Goal: Task Accomplishment & Management: Manage account settings

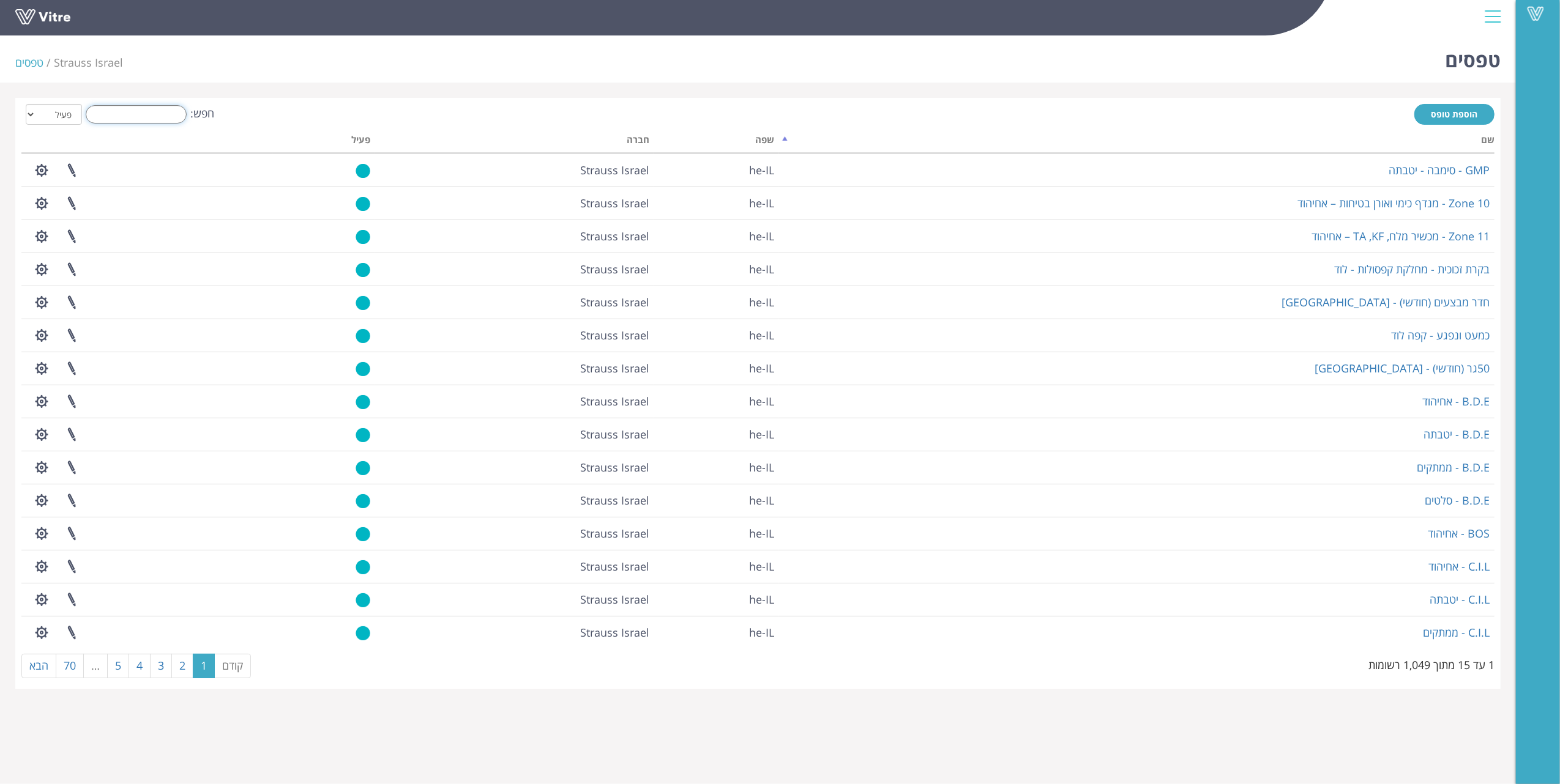
click at [172, 118] on input "חפש:" at bounding box center [136, 114] width 101 height 18
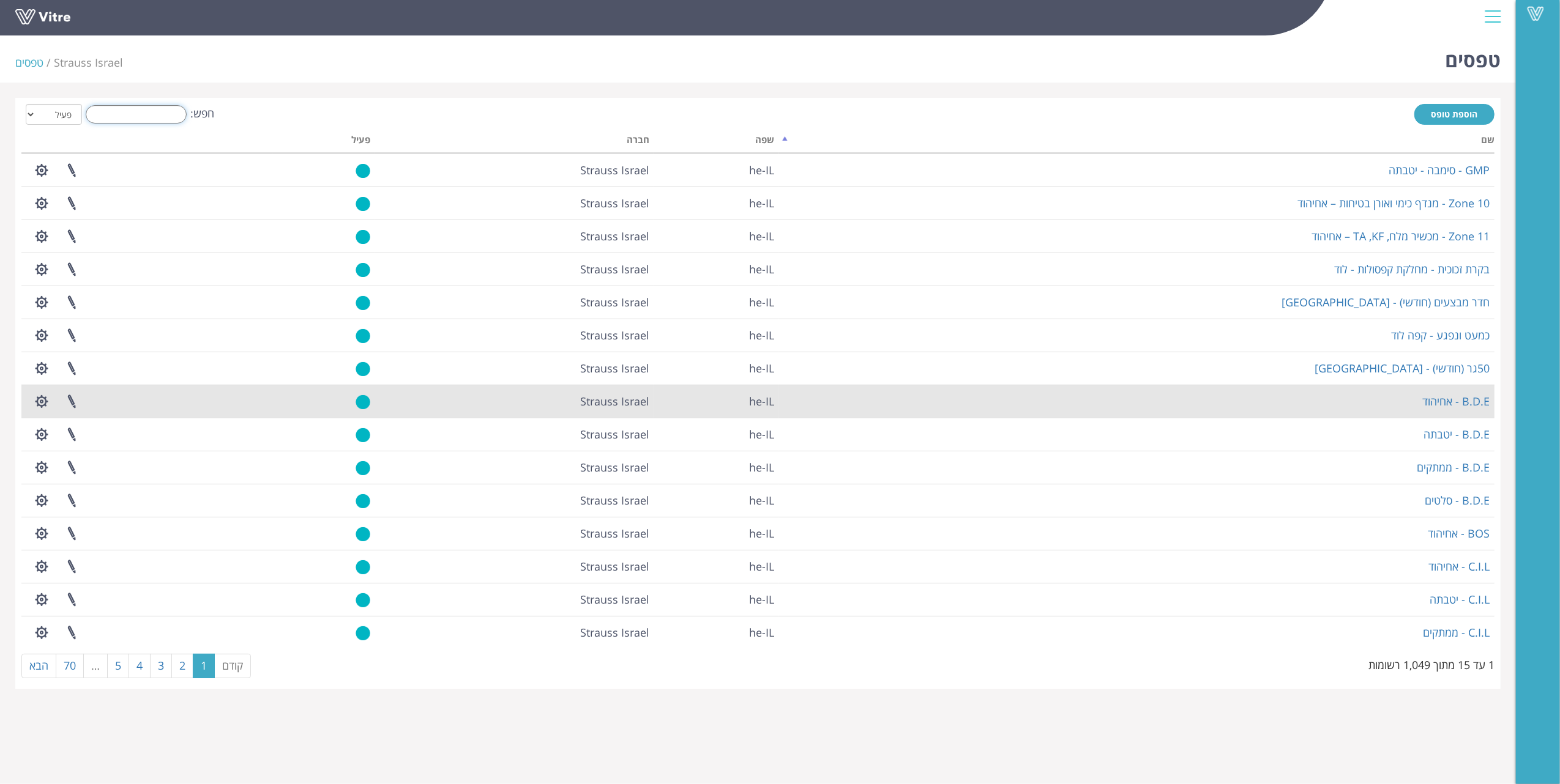
type input "ד"
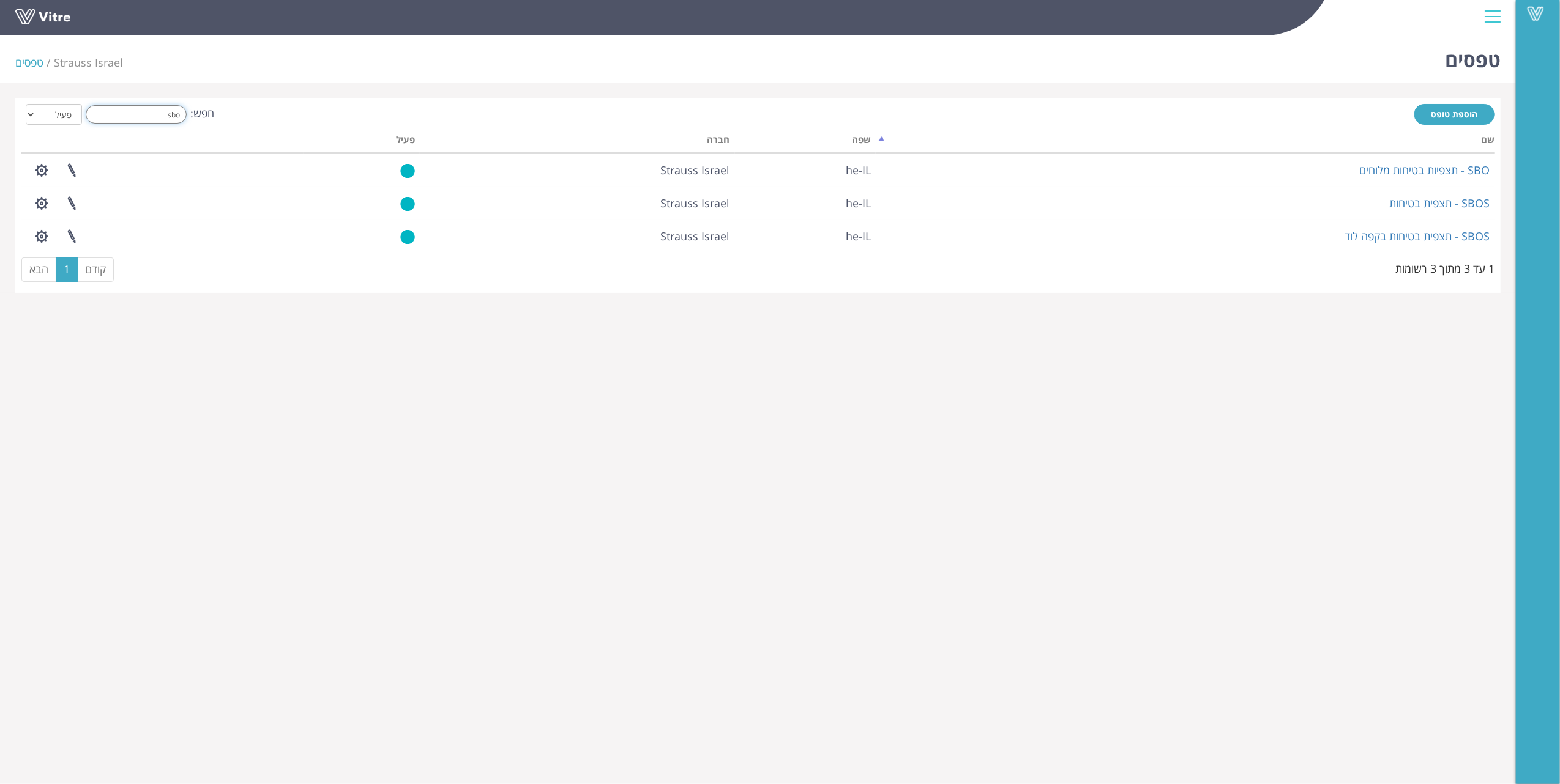
type input "sbo"
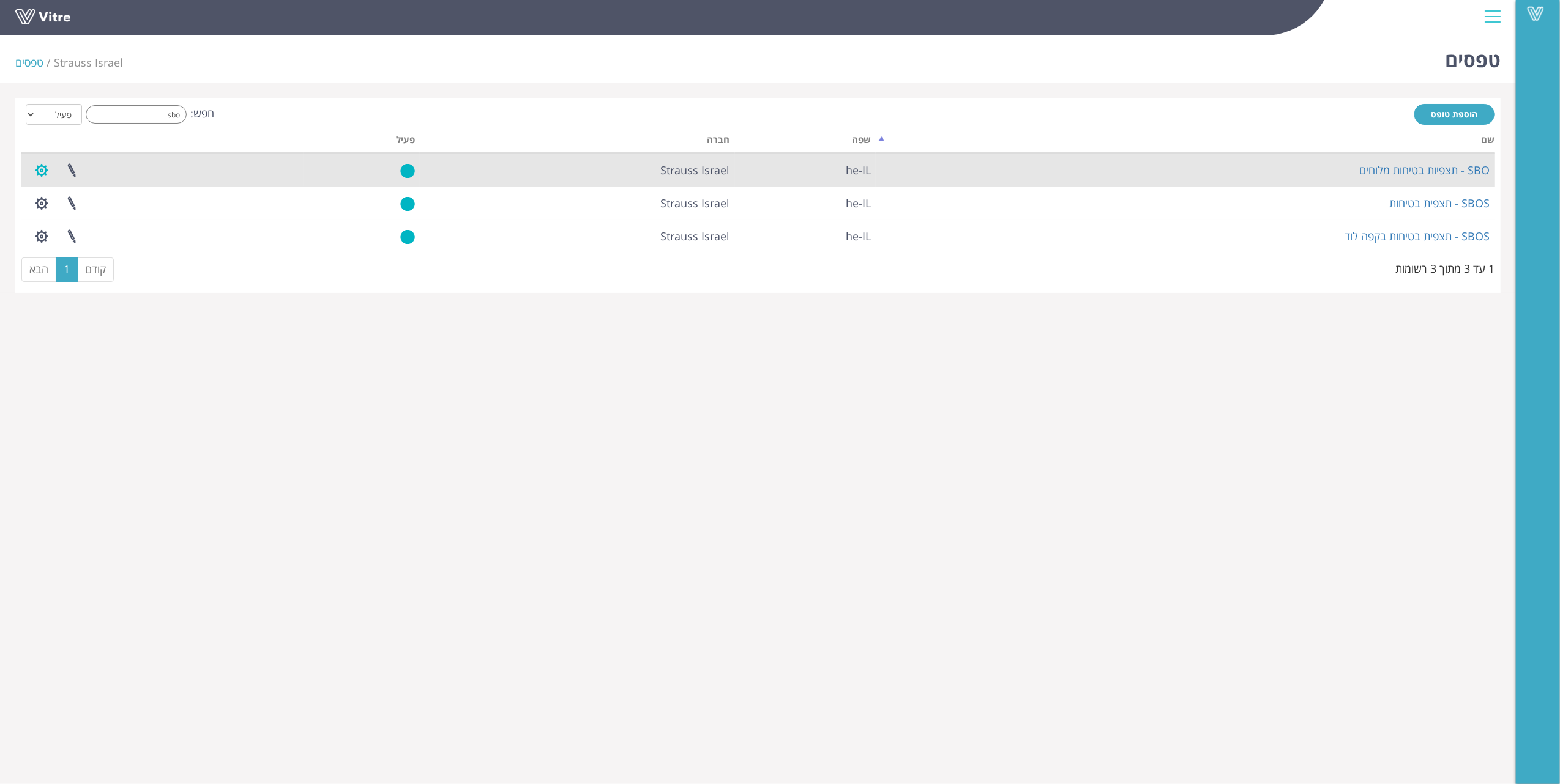
click at [40, 172] on button "button" at bounding box center [41, 170] width 31 height 32
click at [89, 242] on link "שכפול טופס" at bounding box center [75, 247] width 96 height 16
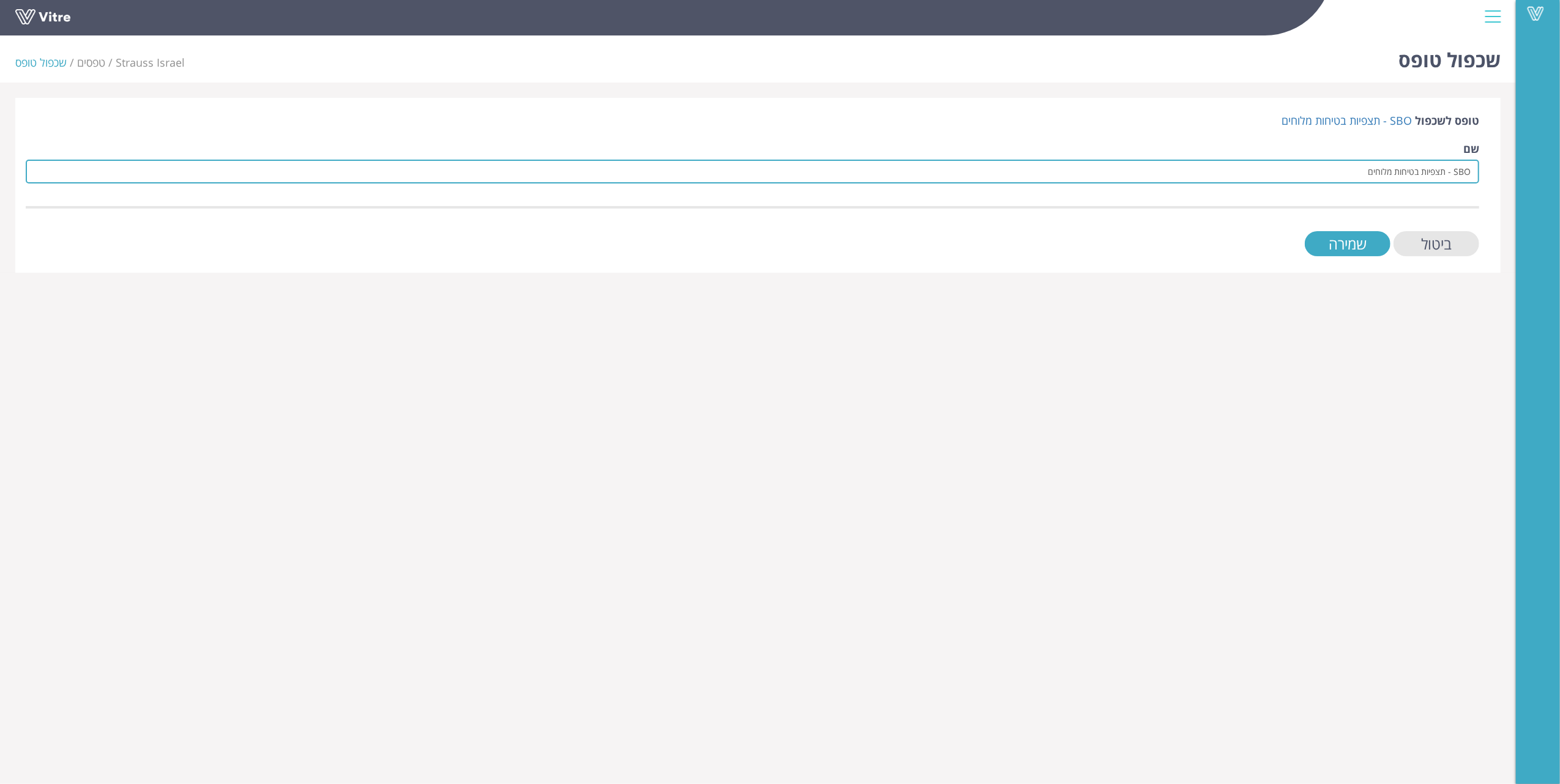
click at [1360, 167] on input "SBO - תצפיות בטיחות מלוחים" at bounding box center [753, 172] width 1453 height 24
click at [1467, 169] on input "SBO - תצפיות בטיחות יטבתה" at bounding box center [753, 172] width 1453 height 24
click at [1469, 169] on input "SBO - תצפיות בטיחות יטבתה" at bounding box center [753, 172] width 1453 height 24
drag, startPoint x: 1449, startPoint y: 172, endPoint x: 1465, endPoint y: 175, distance: 16.3
click at [1467, 175] on input "SSBO - תצפיות בטיחות יטבתה" at bounding box center [753, 172] width 1453 height 24
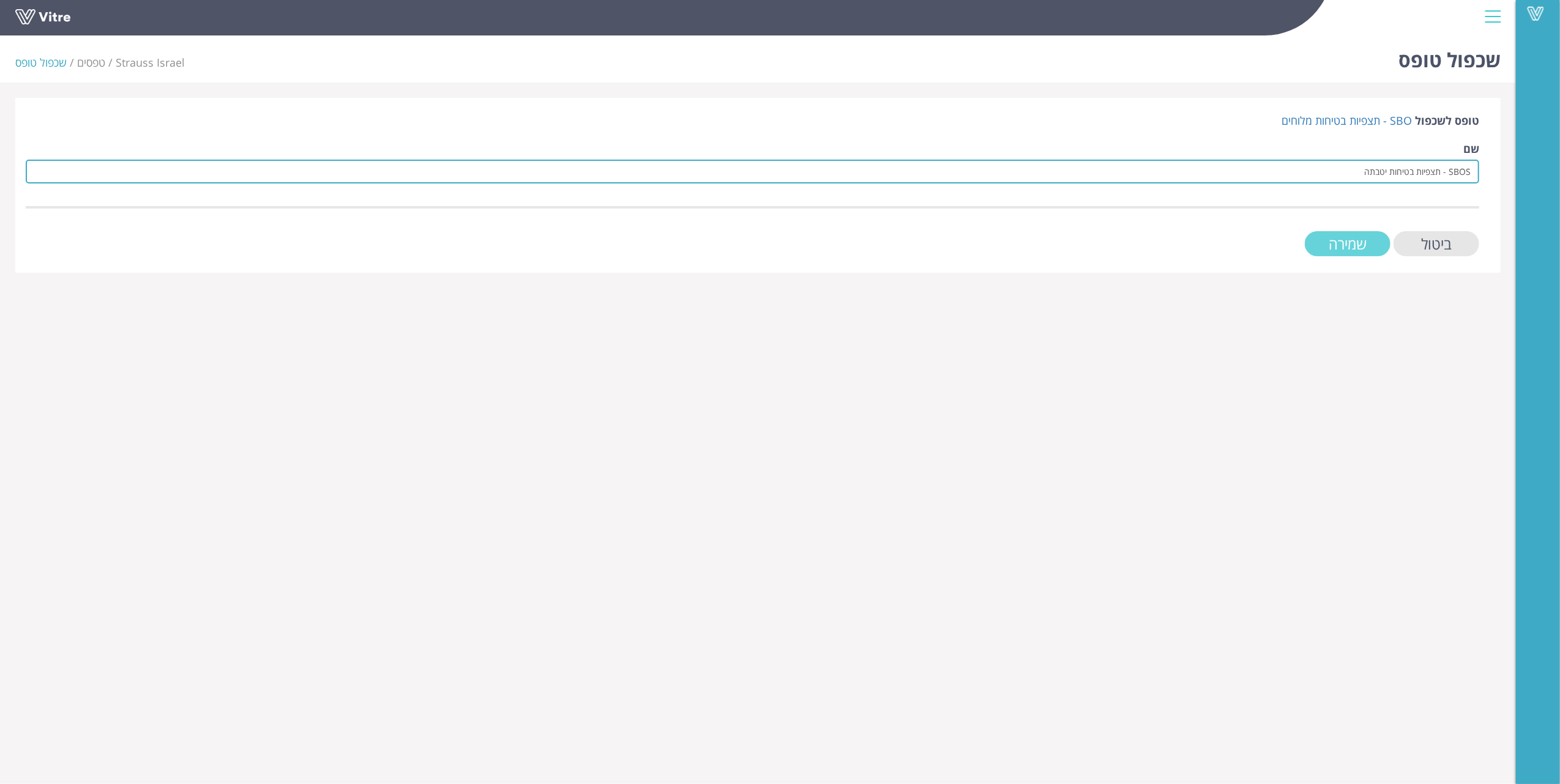
type input "SBOS - תצפיות בטיחות יטבתה"
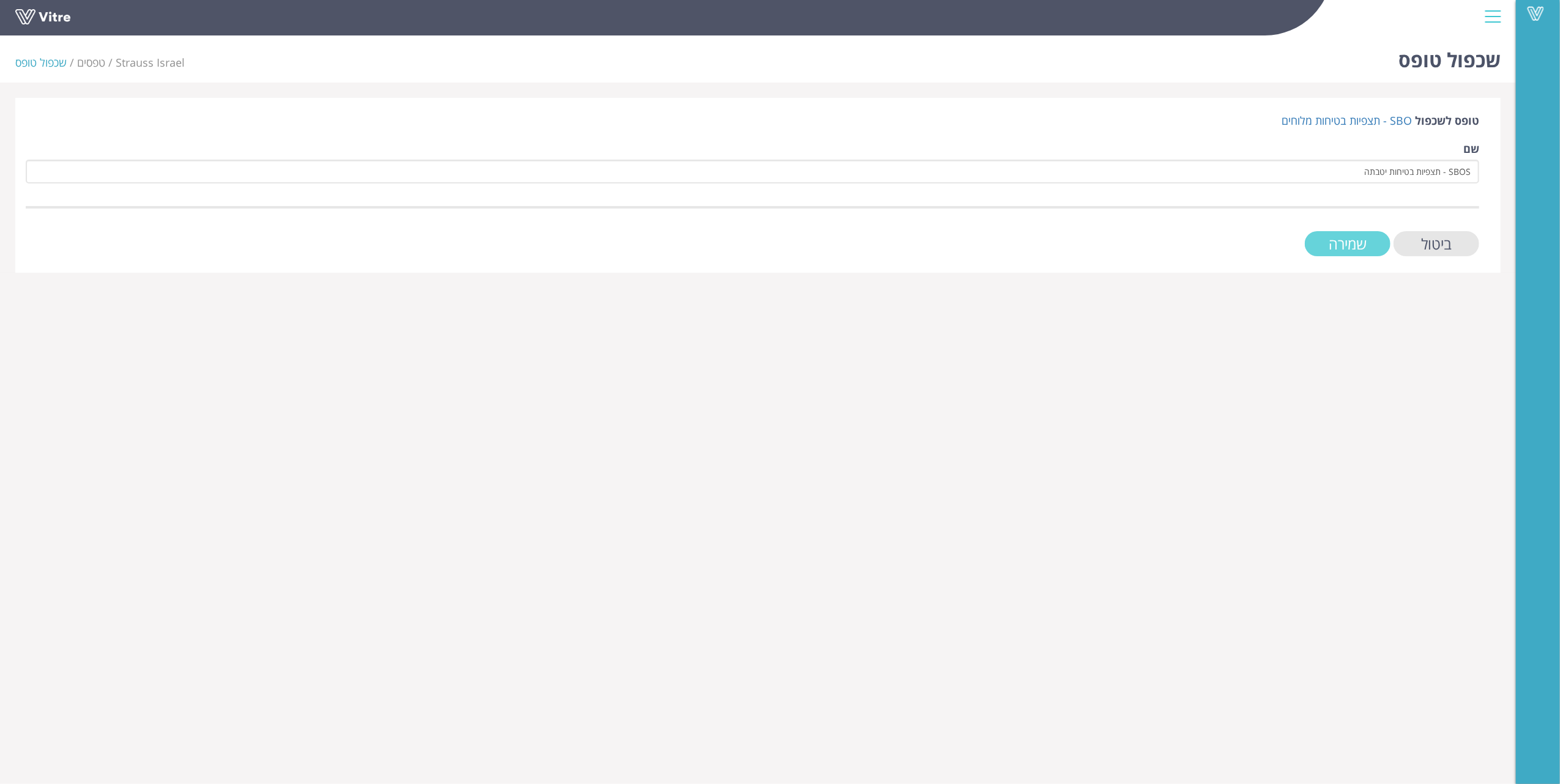
click at [1363, 237] on input "שמירה" at bounding box center [1347, 244] width 85 height 25
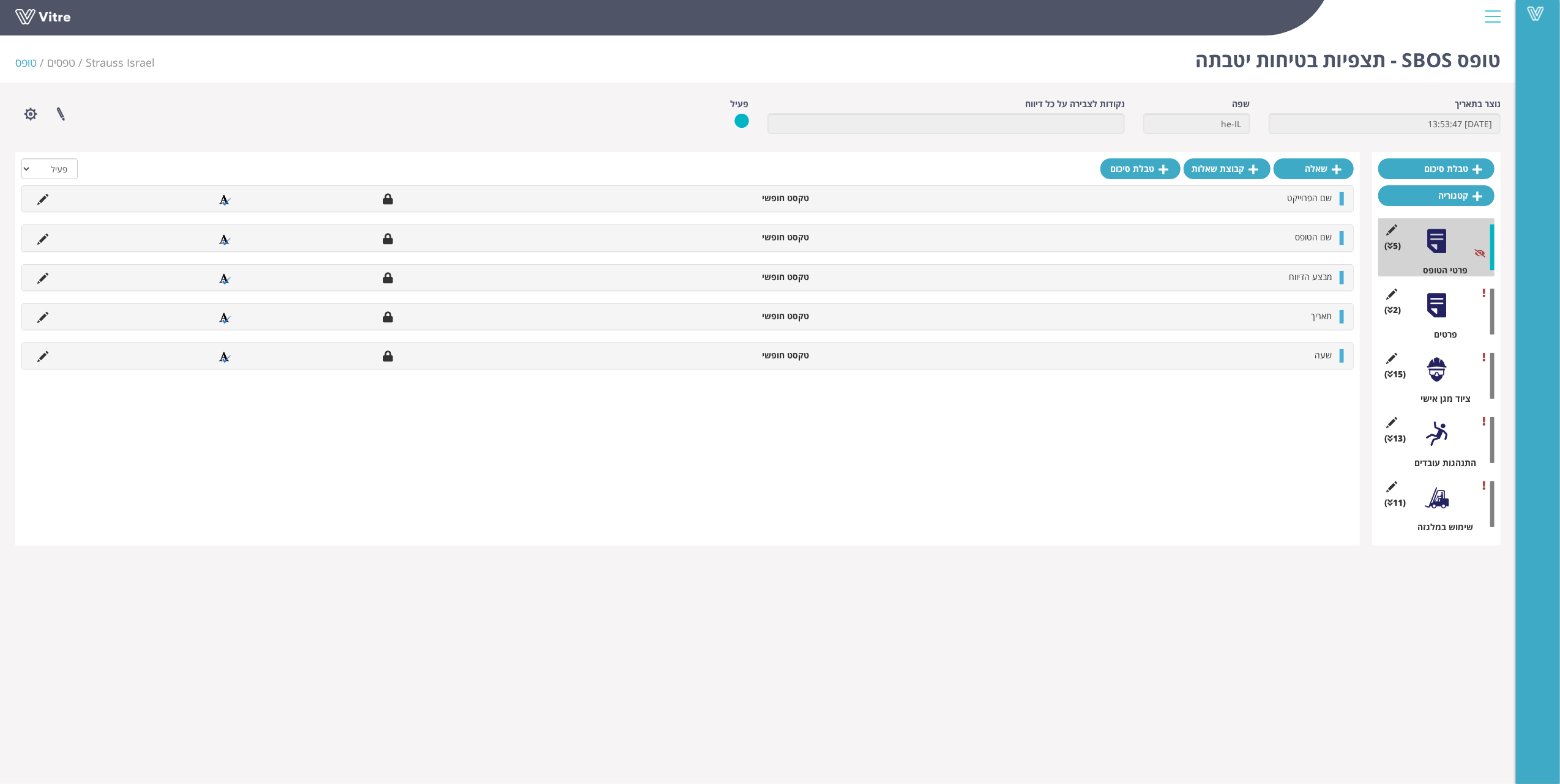
click at [1433, 426] on div at bounding box center [1436, 434] width 28 height 28
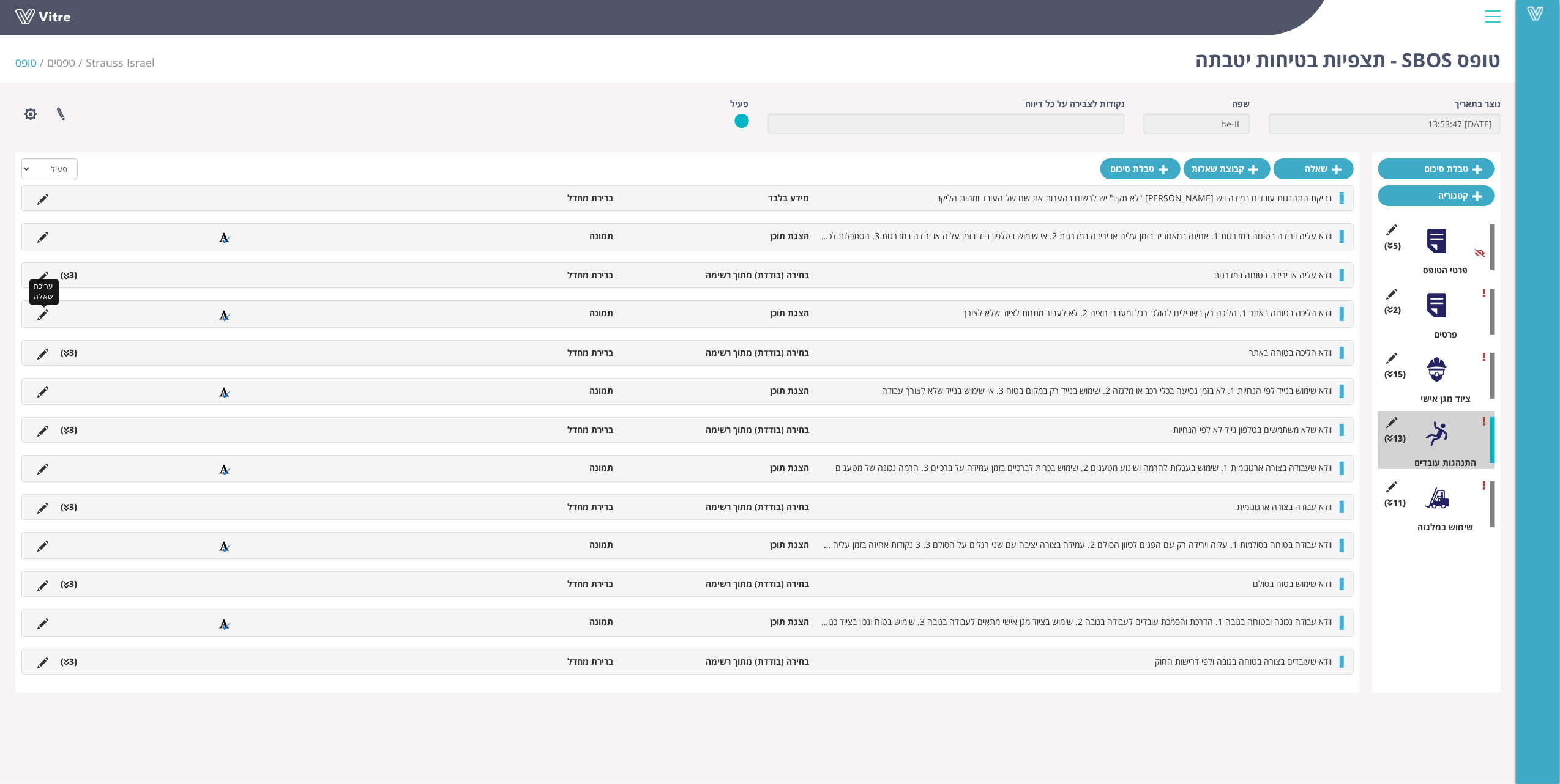
click at [42, 317] on icon at bounding box center [43, 315] width 11 height 11
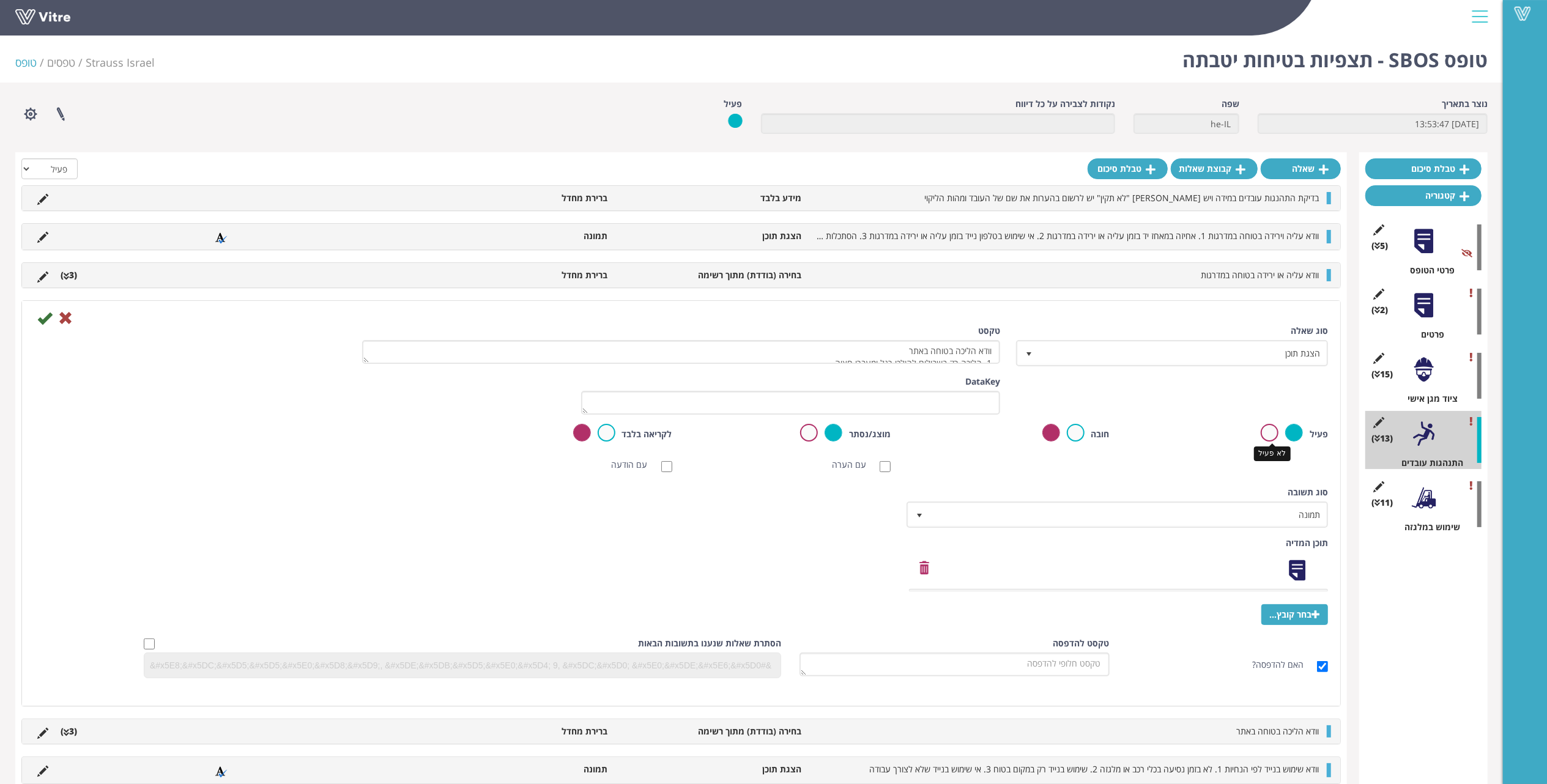
click at [1268, 432] on label at bounding box center [1270, 432] width 17 height 17
click at [0, 0] on input "radio" at bounding box center [0, 0] width 0 height 0
click at [38, 321] on icon at bounding box center [44, 318] width 15 height 15
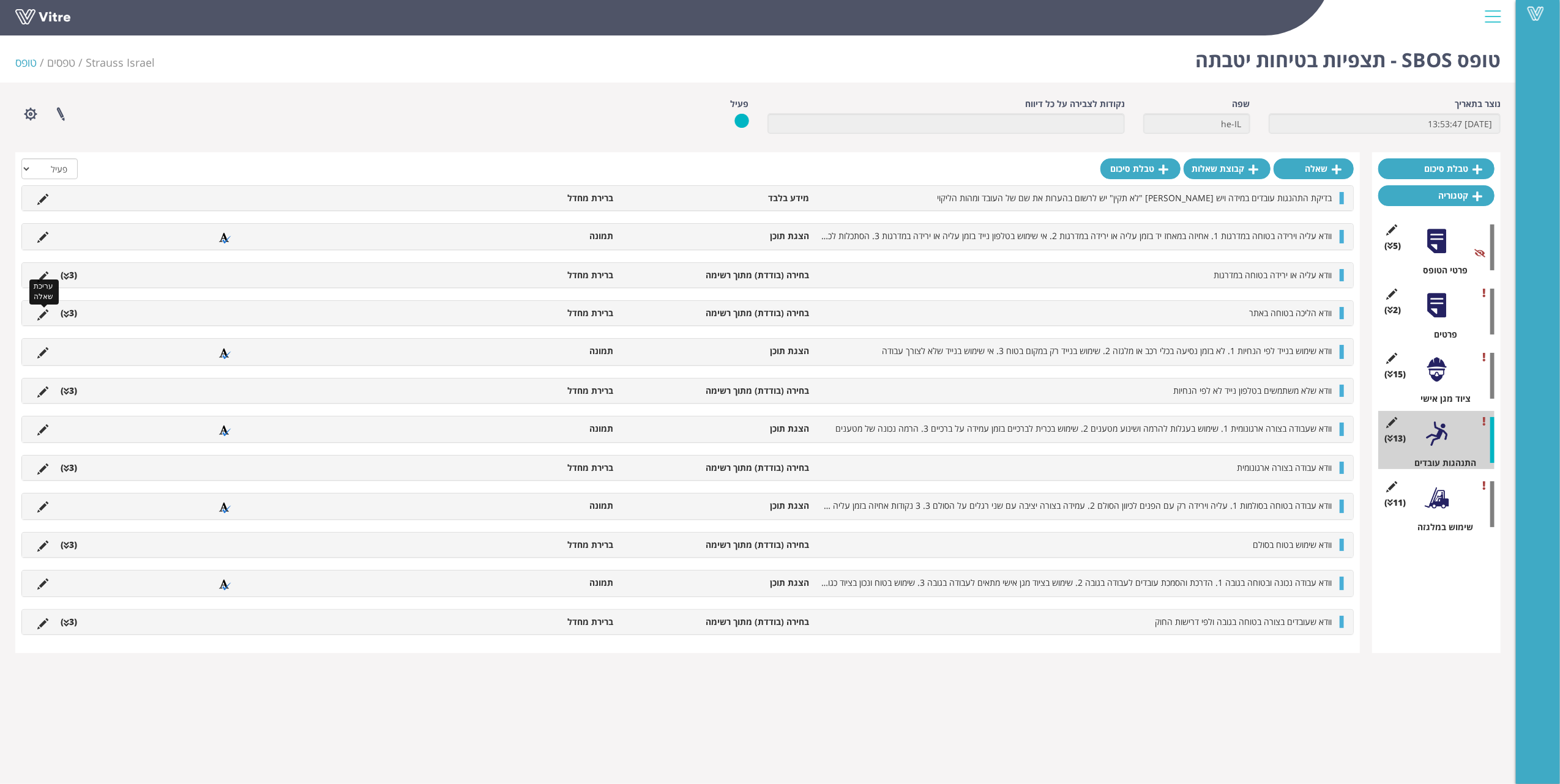
click at [40, 315] on icon at bounding box center [43, 315] width 11 height 11
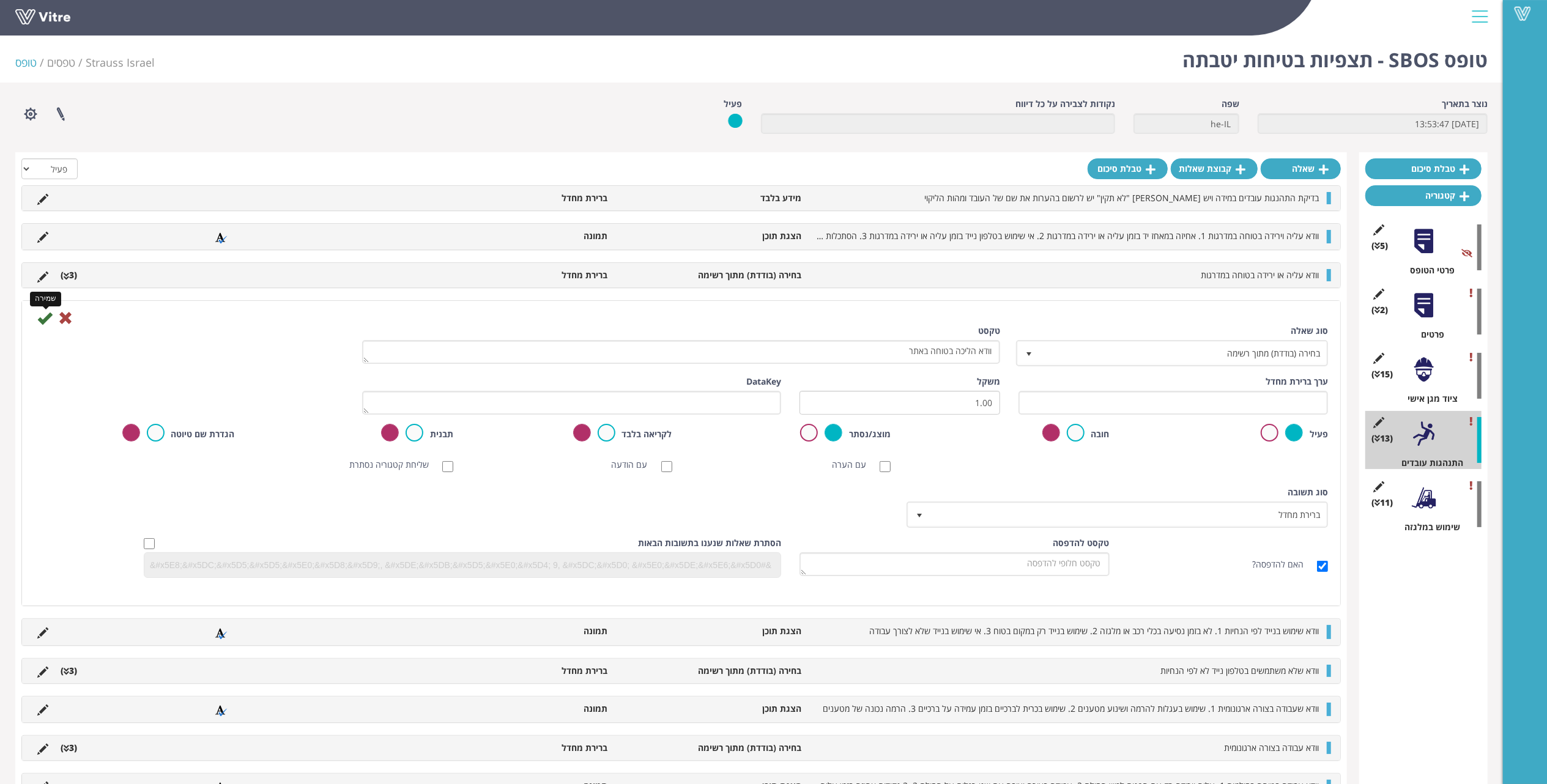
click at [44, 326] on icon at bounding box center [44, 318] width 15 height 15
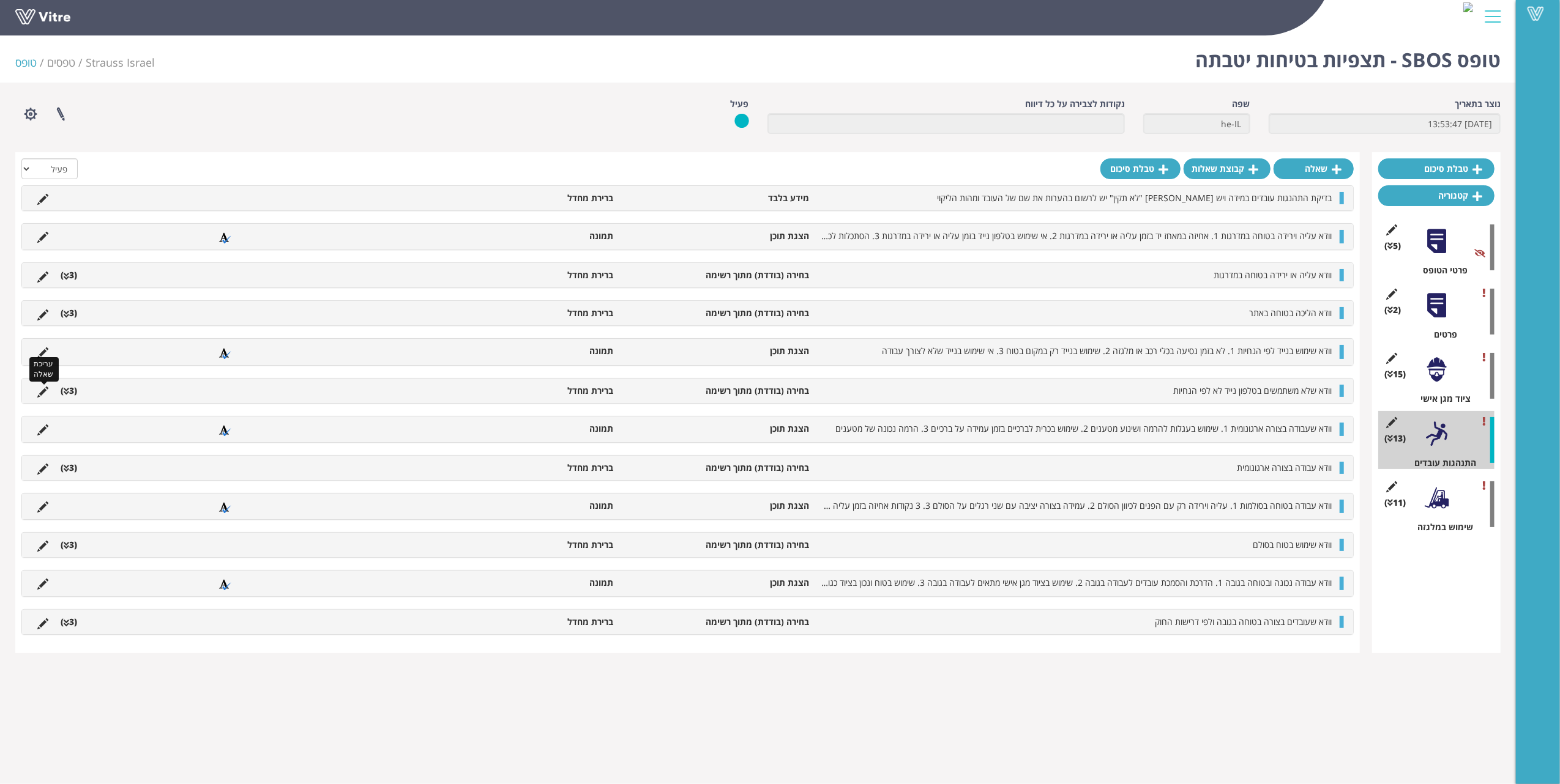
click at [42, 390] on icon at bounding box center [43, 392] width 11 height 11
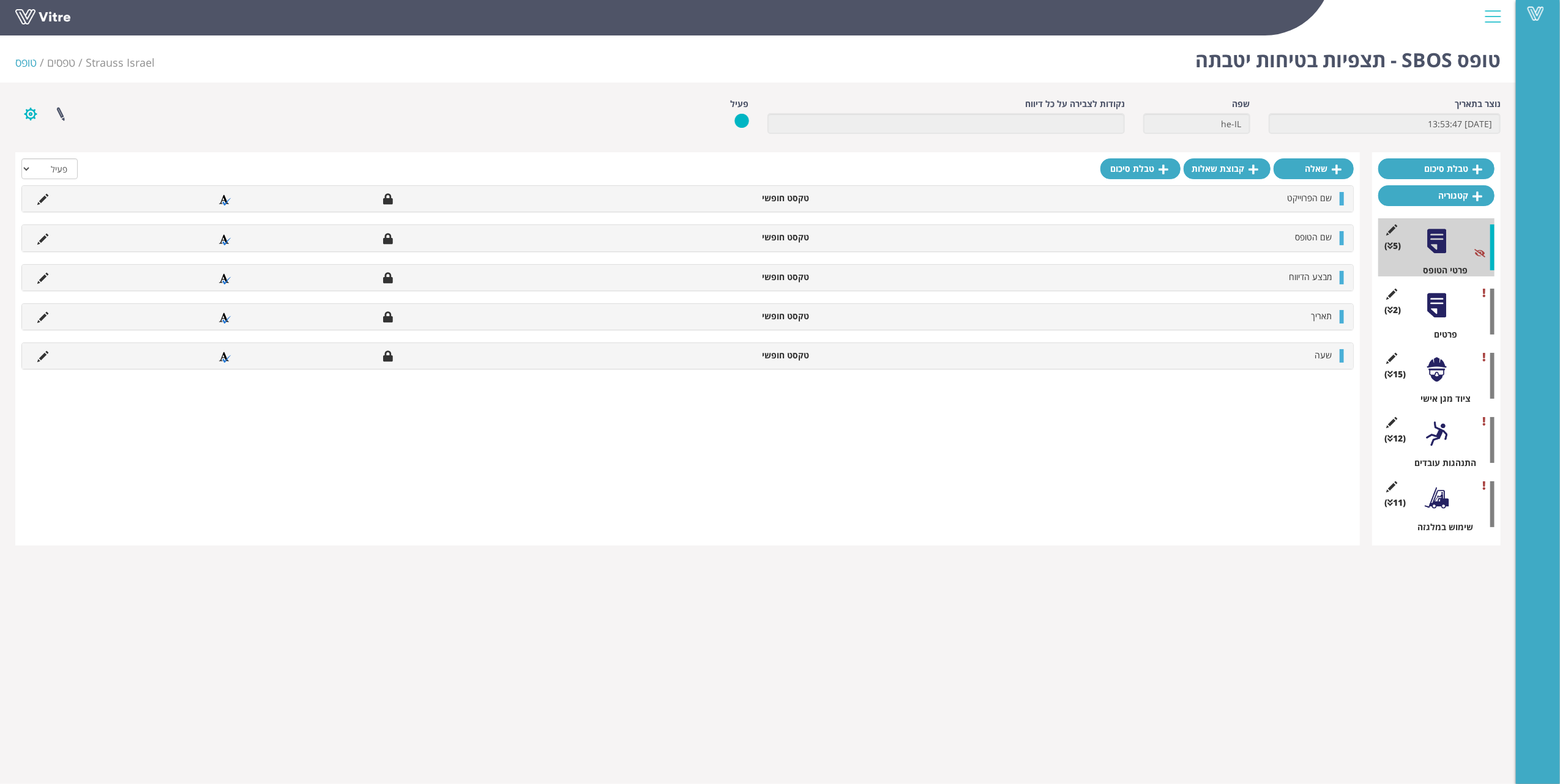
click at [36, 115] on button "button" at bounding box center [30, 114] width 31 height 32
click at [40, 141] on link "פרוייקטים מקושרים" at bounding box center [64, 143] width 96 height 16
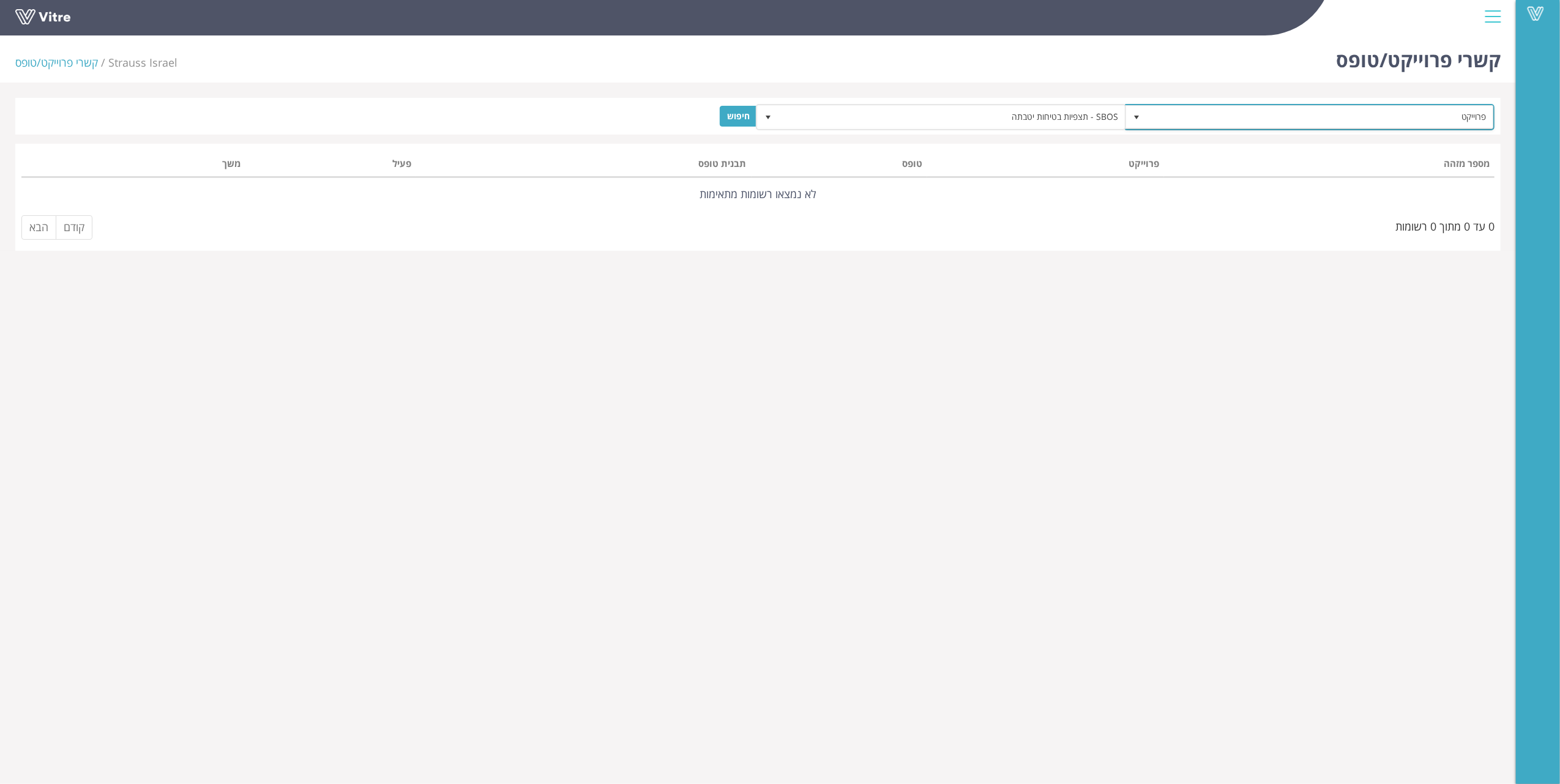
click at [1173, 107] on span "פרוייקט" at bounding box center [1320, 117] width 346 height 22
type input "H"
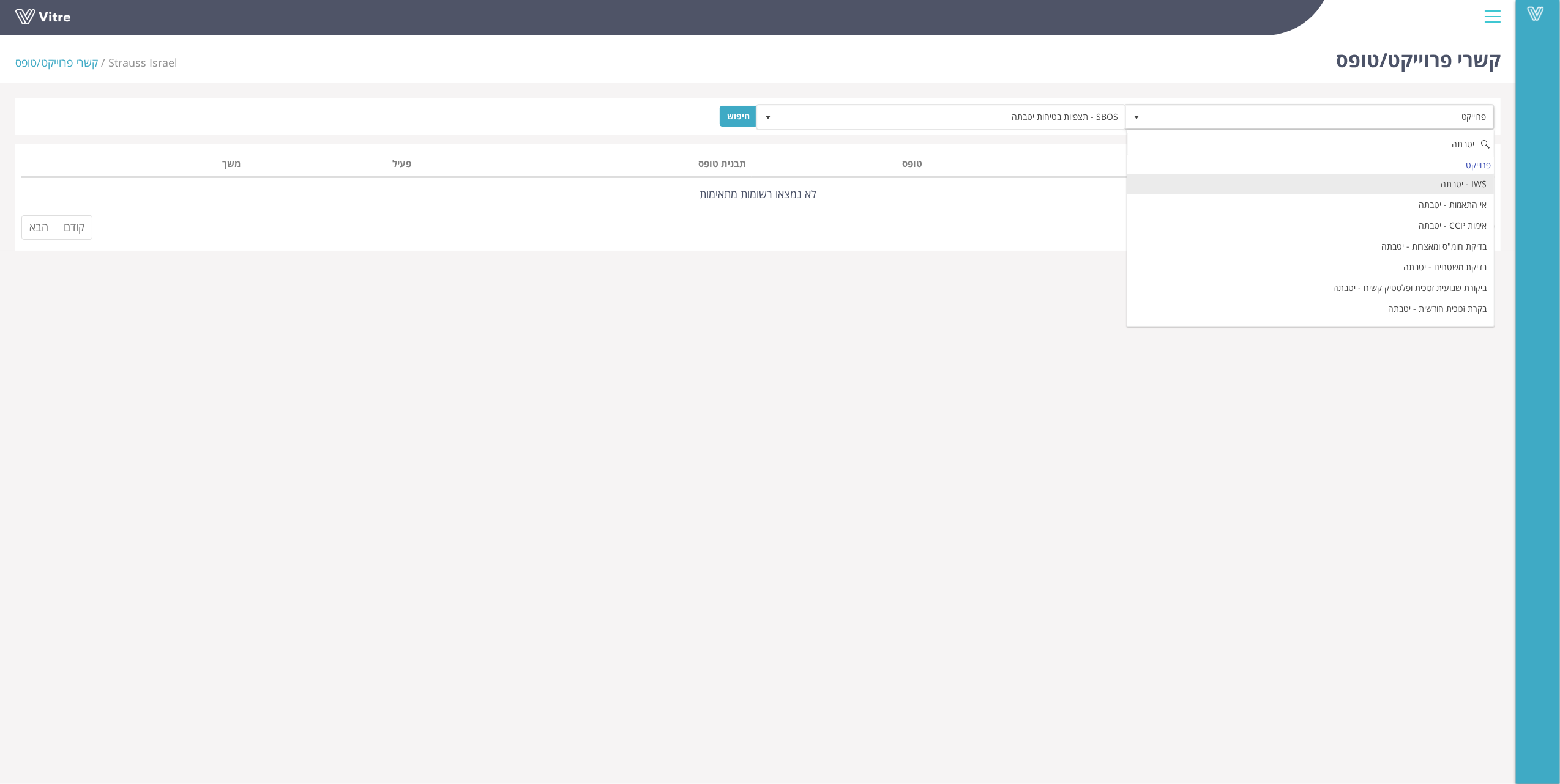
click at [1341, 182] on li "IWS - יטבתה" at bounding box center [1310, 184] width 367 height 21
type input "יטבתה"
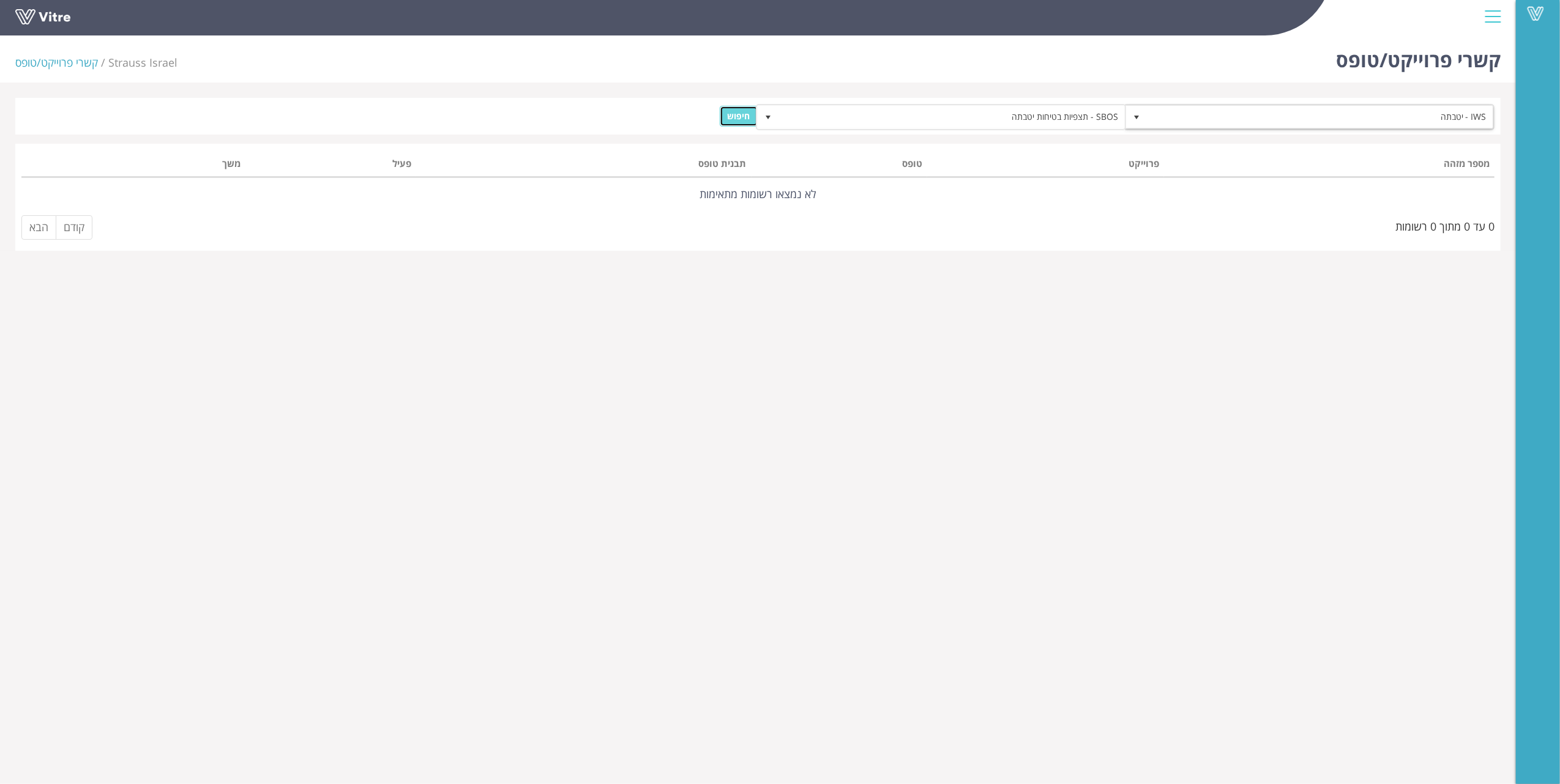
click at [746, 113] on input "חיפוש" at bounding box center [738, 116] width 39 height 21
click at [1465, 157] on span "הוספת טופס לפרוייקט" at bounding box center [1445, 160] width 82 height 12
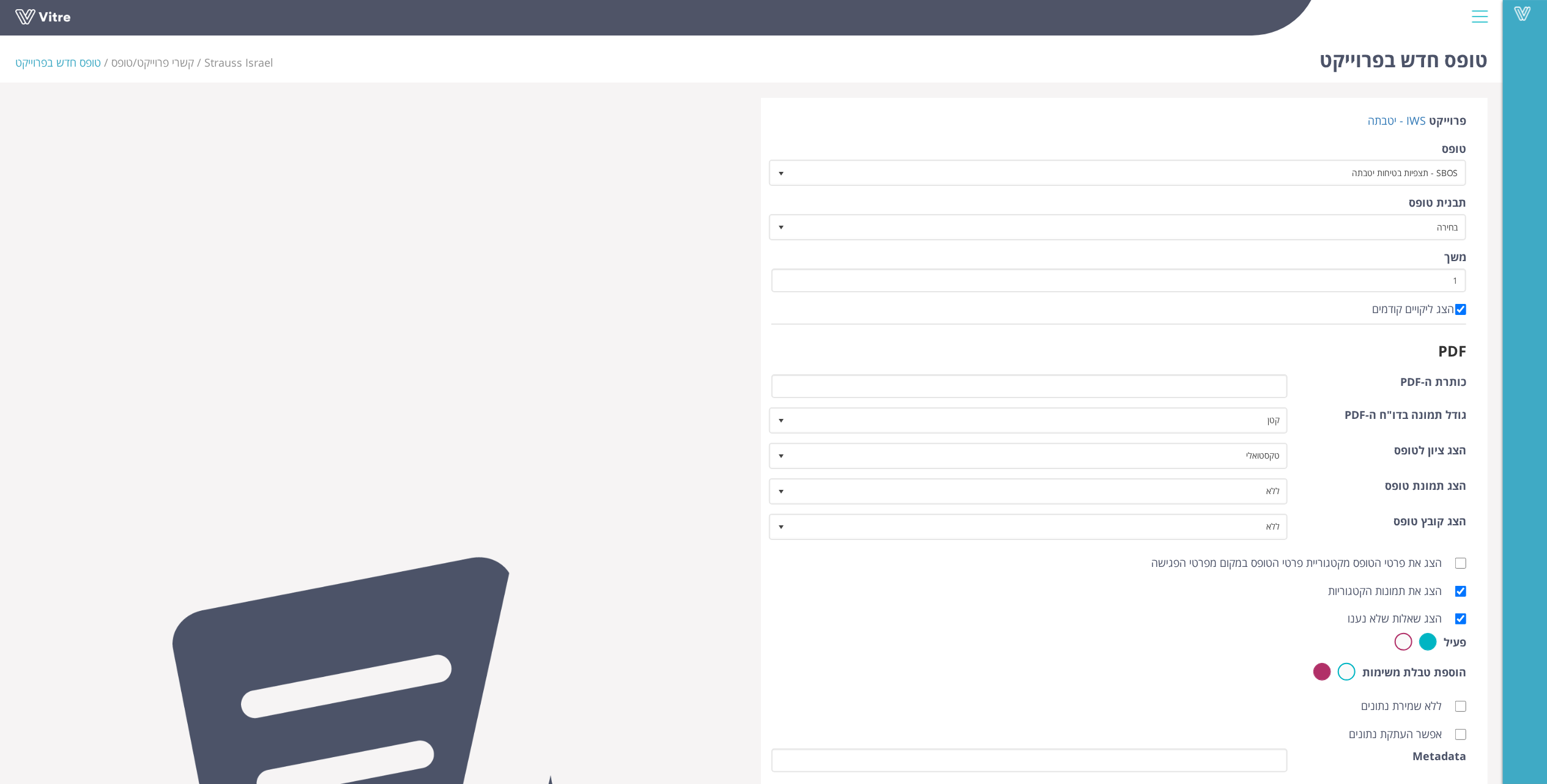
click at [1477, 15] on div at bounding box center [1480, 17] width 28 height 33
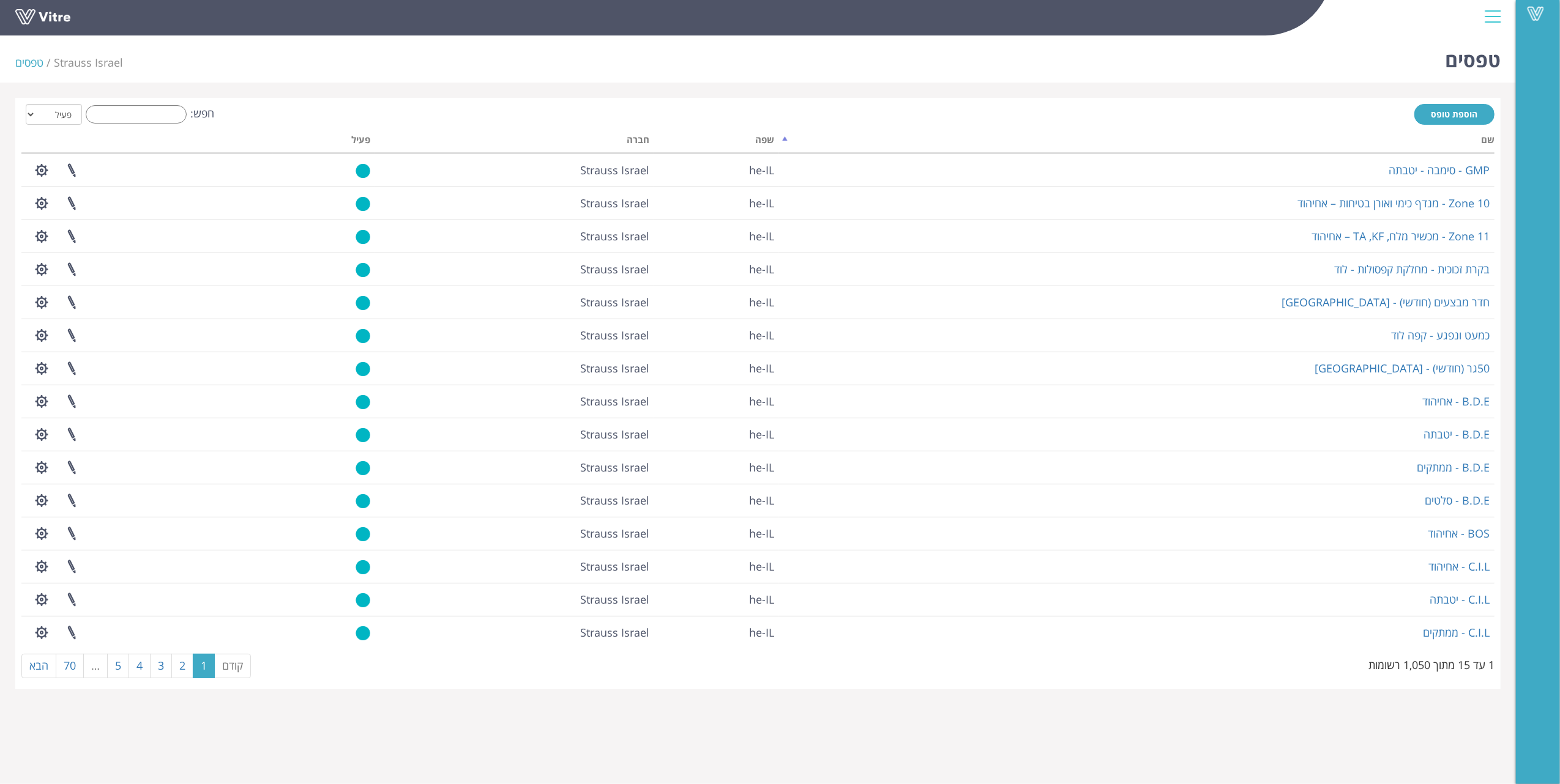
click at [1489, 11] on div at bounding box center [1492, 17] width 28 height 33
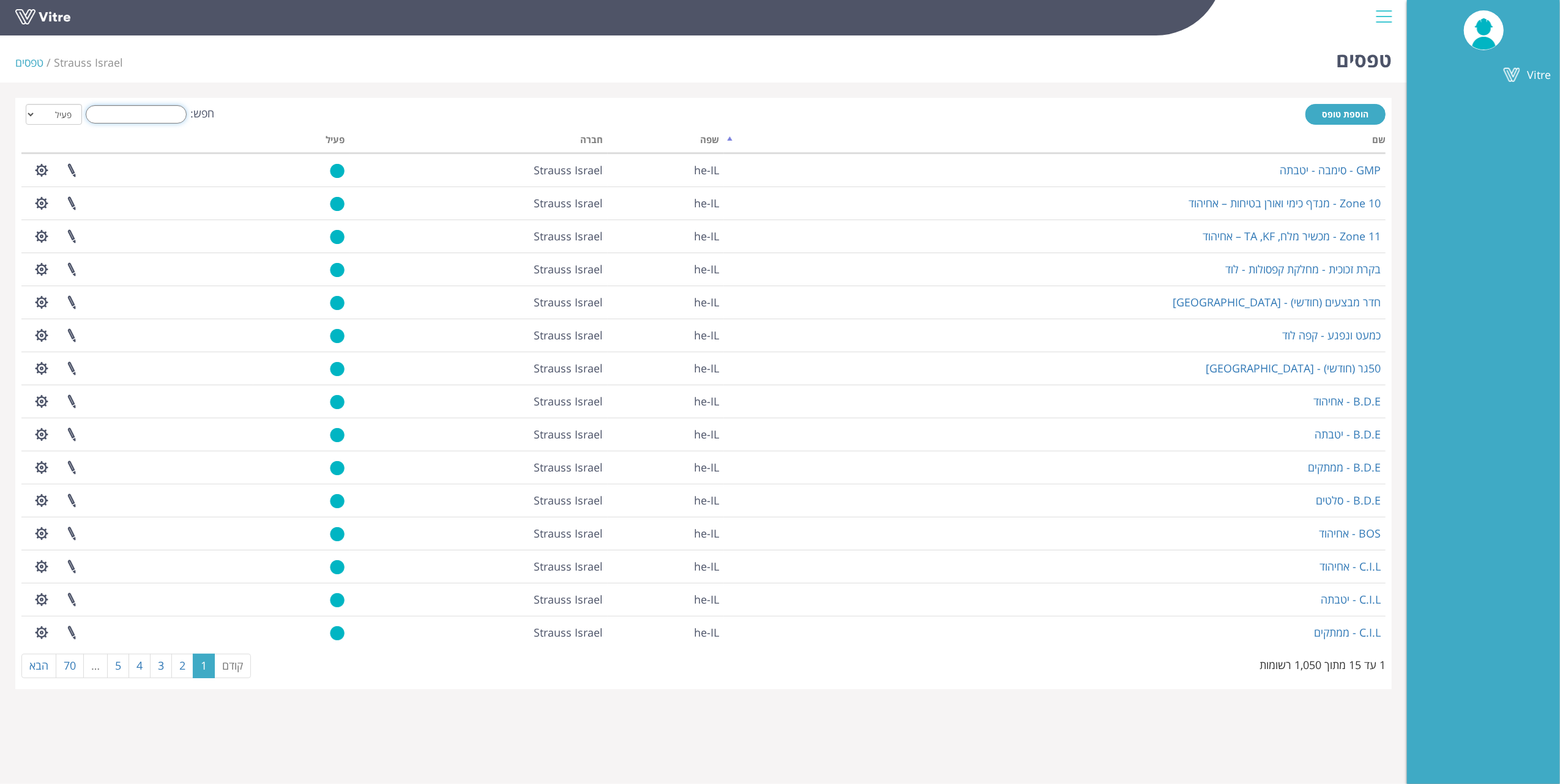
click at [111, 115] on input "חפש:" at bounding box center [136, 114] width 101 height 18
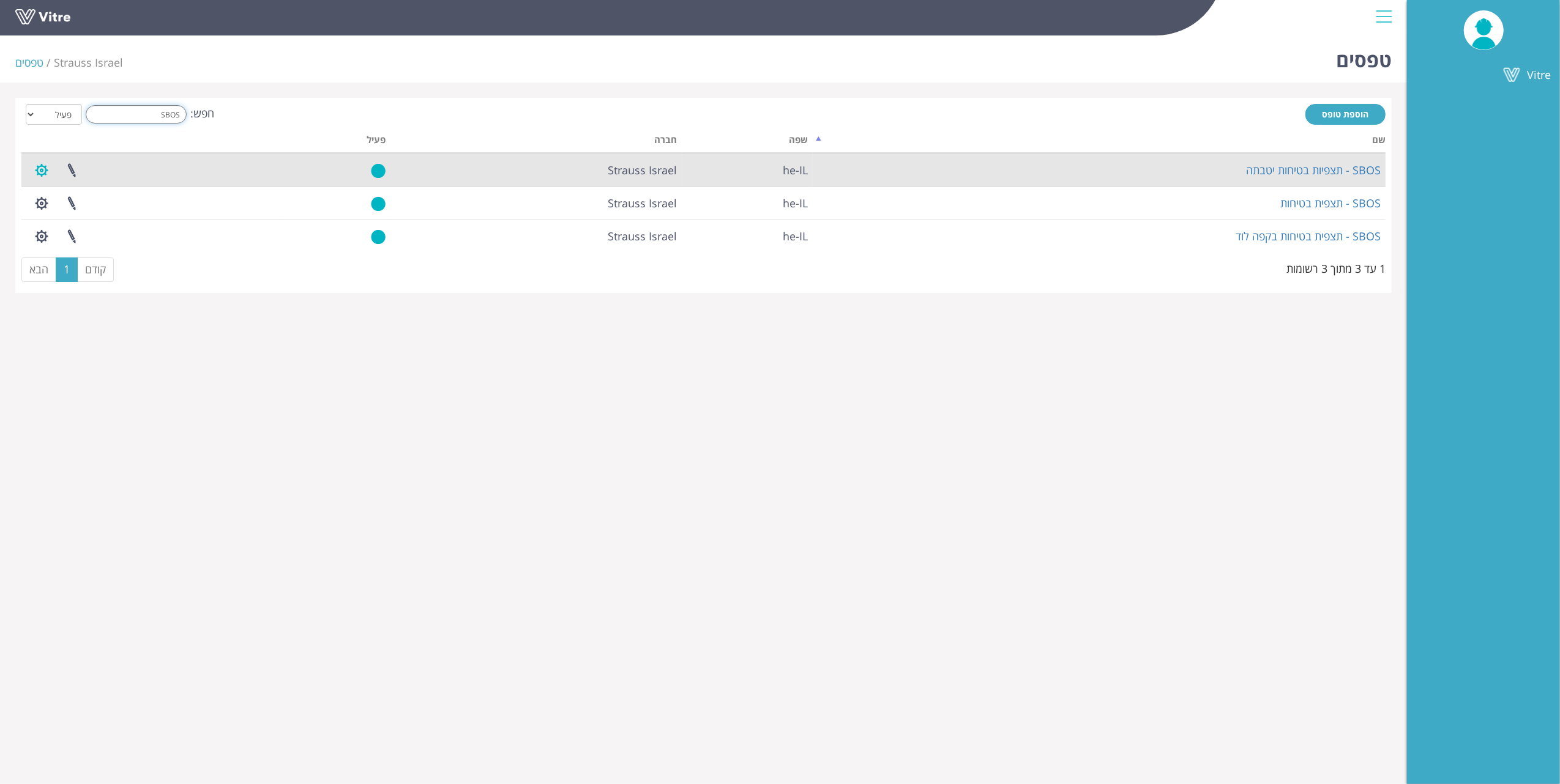
type input "SBOS"
click at [34, 174] on button "button" at bounding box center [41, 170] width 31 height 32
click at [99, 212] on link "הגדרת משתמשים" at bounding box center [75, 215] width 96 height 16
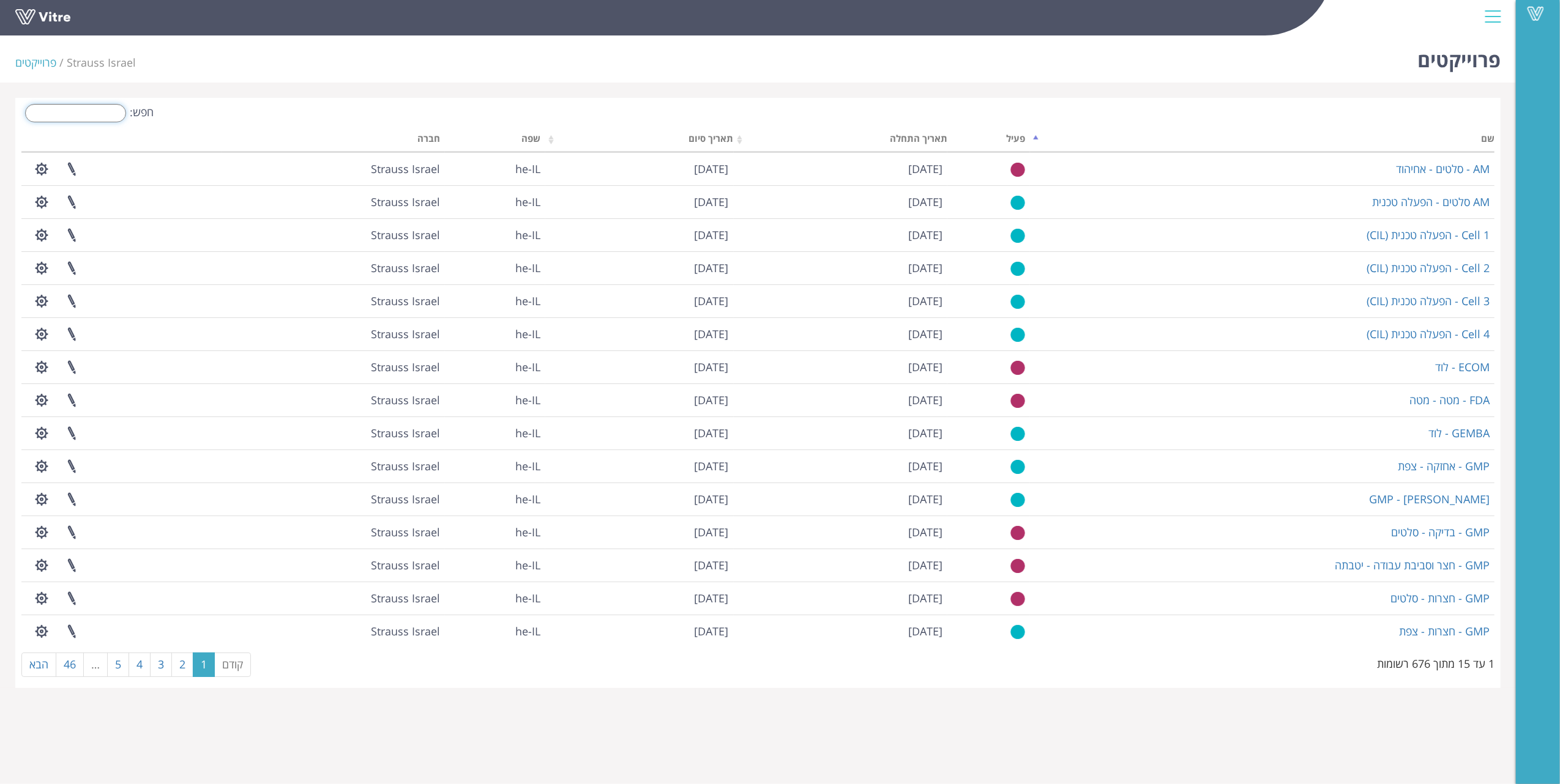
click at [71, 110] on input "חפש:" at bounding box center [76, 113] width 101 height 18
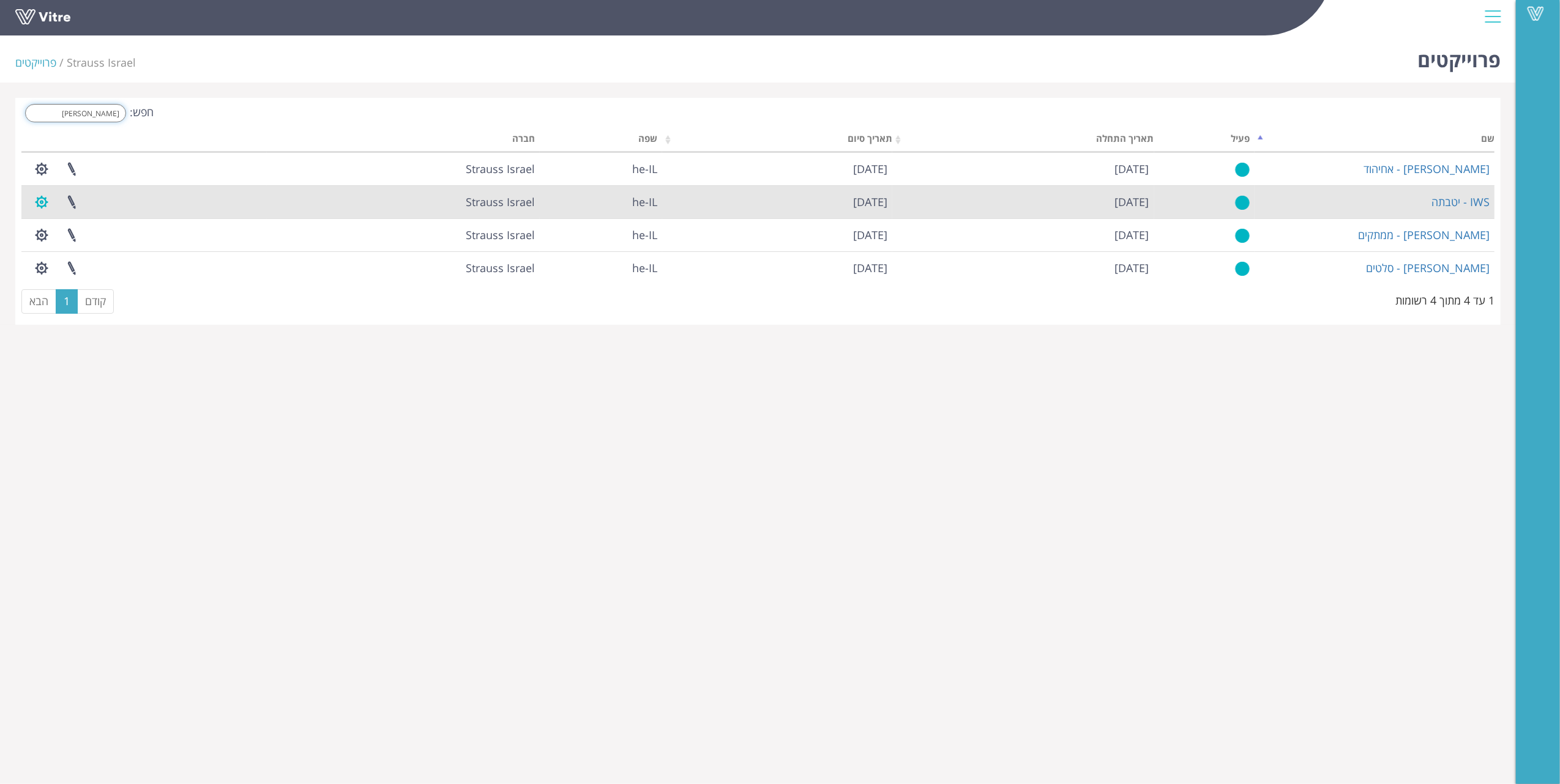
type input "IWS"
click at [35, 207] on button "button" at bounding box center [41, 202] width 31 height 32
click at [85, 246] on link "ניהול הרשאות בפרוייקט" at bounding box center [79, 247] width 104 height 16
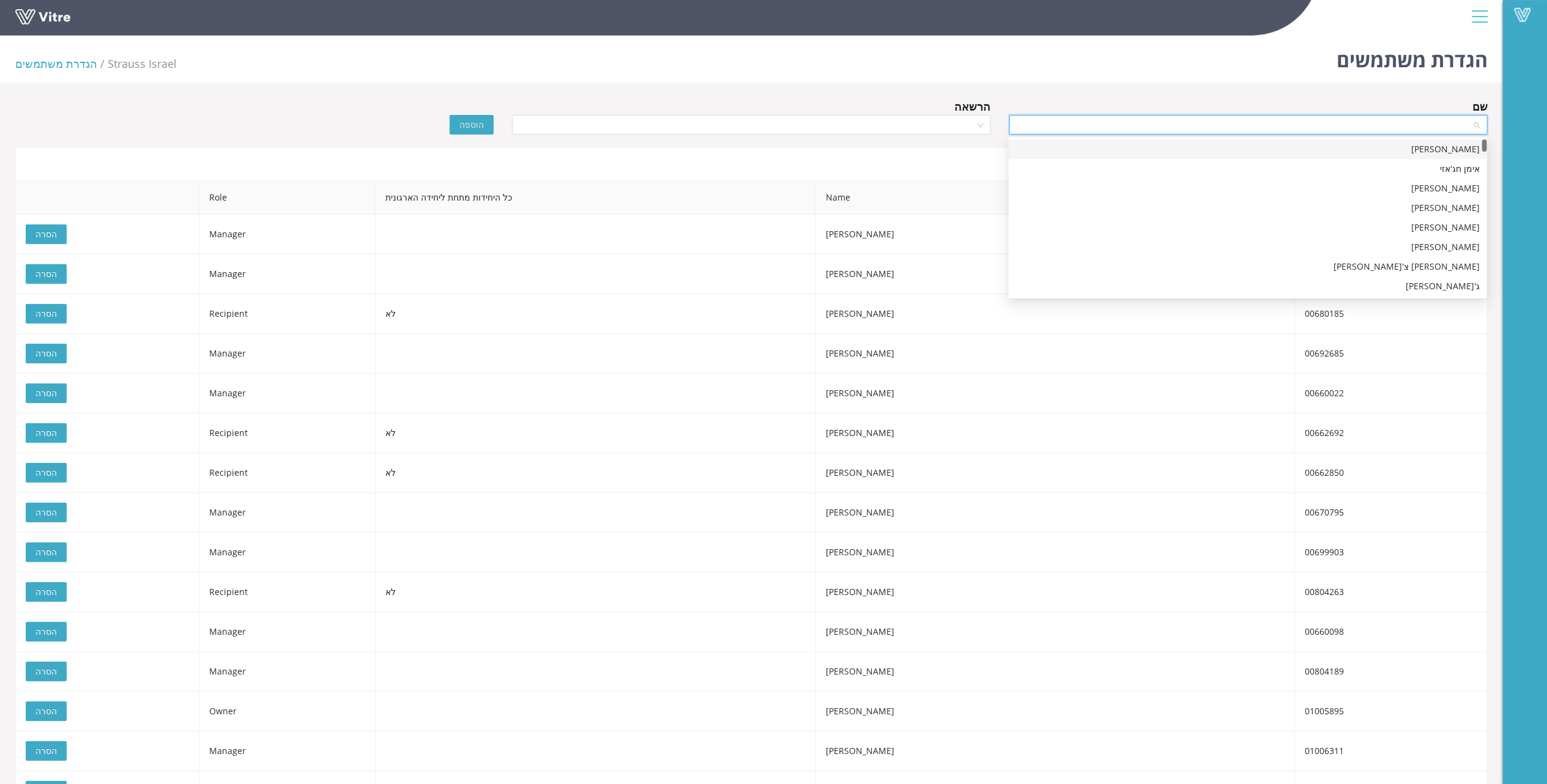
click at [1367, 126] on input "search" at bounding box center [1244, 124] width 455 height 18
type input "N"
type input "[PERSON_NAME]"
click at [1468, 167] on div "[PERSON_NAME]" at bounding box center [1247, 168] width 464 height 13
click at [719, 121] on input "search" at bounding box center [747, 124] width 455 height 18
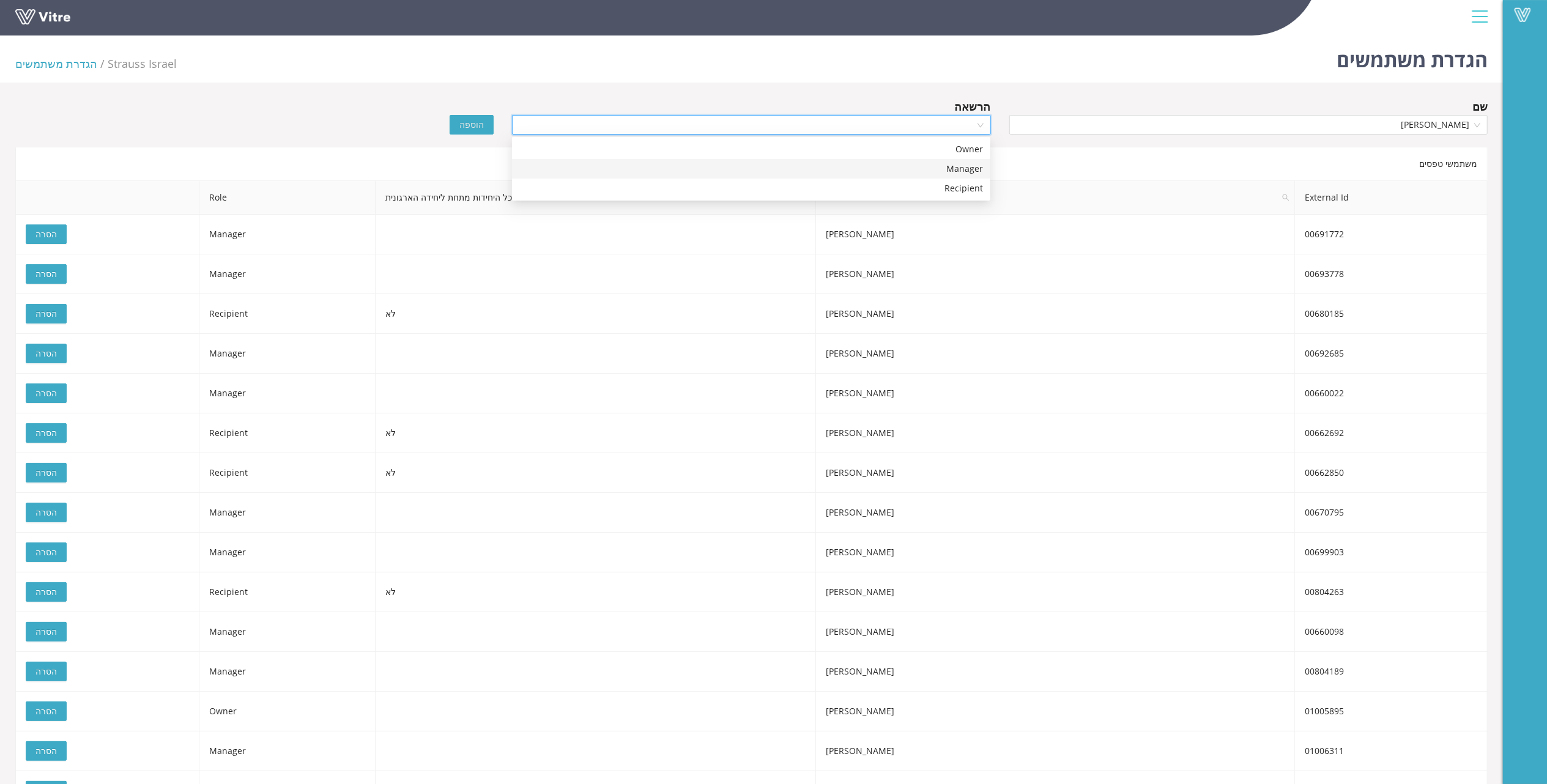
click at [967, 166] on div "Manager" at bounding box center [751, 168] width 464 height 13
click at [468, 129] on span "הוספה" at bounding box center [471, 124] width 25 height 13
click at [583, 118] on span "Manager" at bounding box center [751, 124] width 464 height 18
click at [853, 145] on div "Owner" at bounding box center [751, 149] width 464 height 13
click at [477, 127] on span "הוספה" at bounding box center [471, 124] width 25 height 13
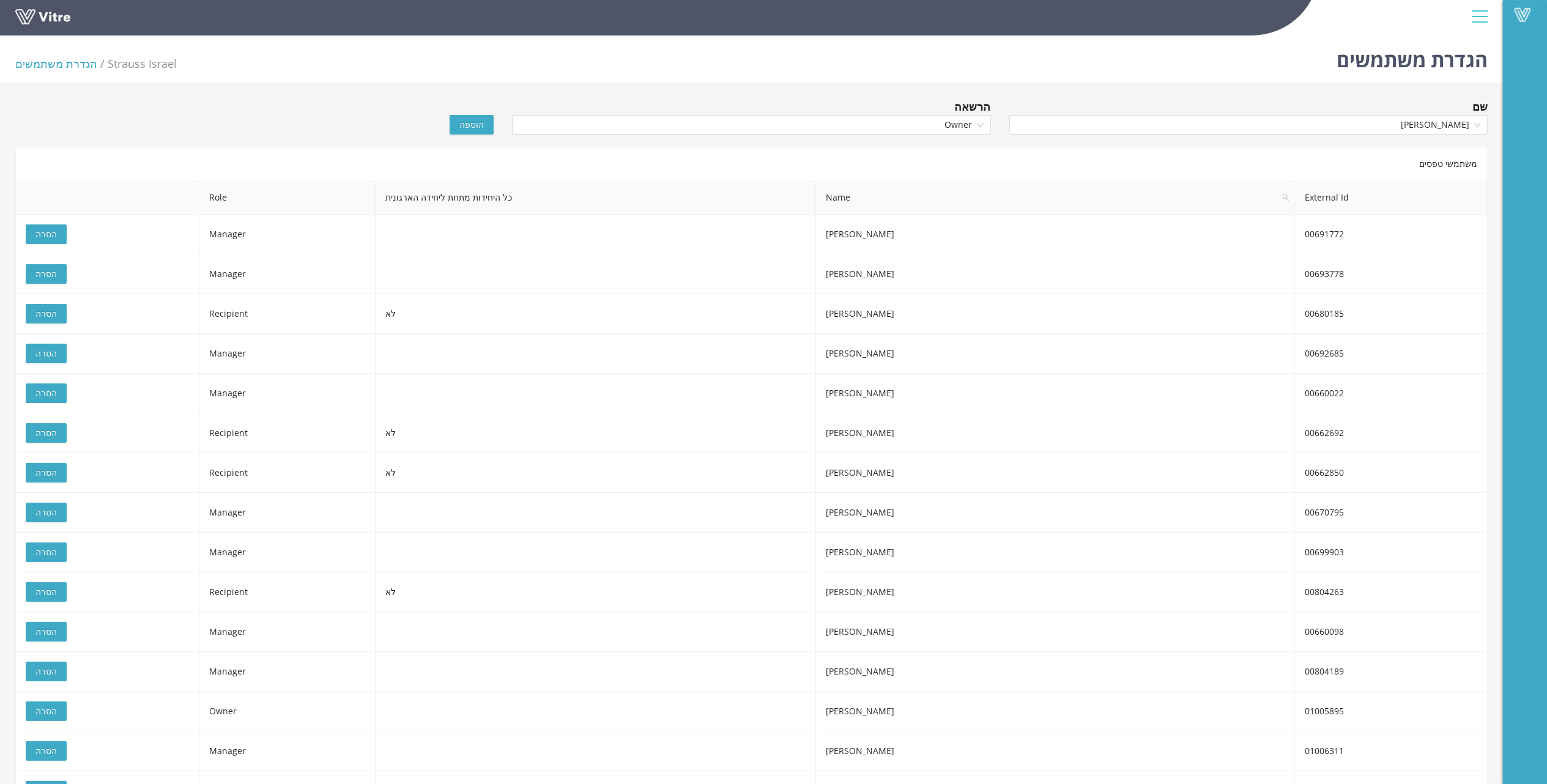
click at [468, 125] on span "הוספה" at bounding box center [471, 124] width 25 height 13
click at [1476, 23] on div at bounding box center [1480, 17] width 28 height 33
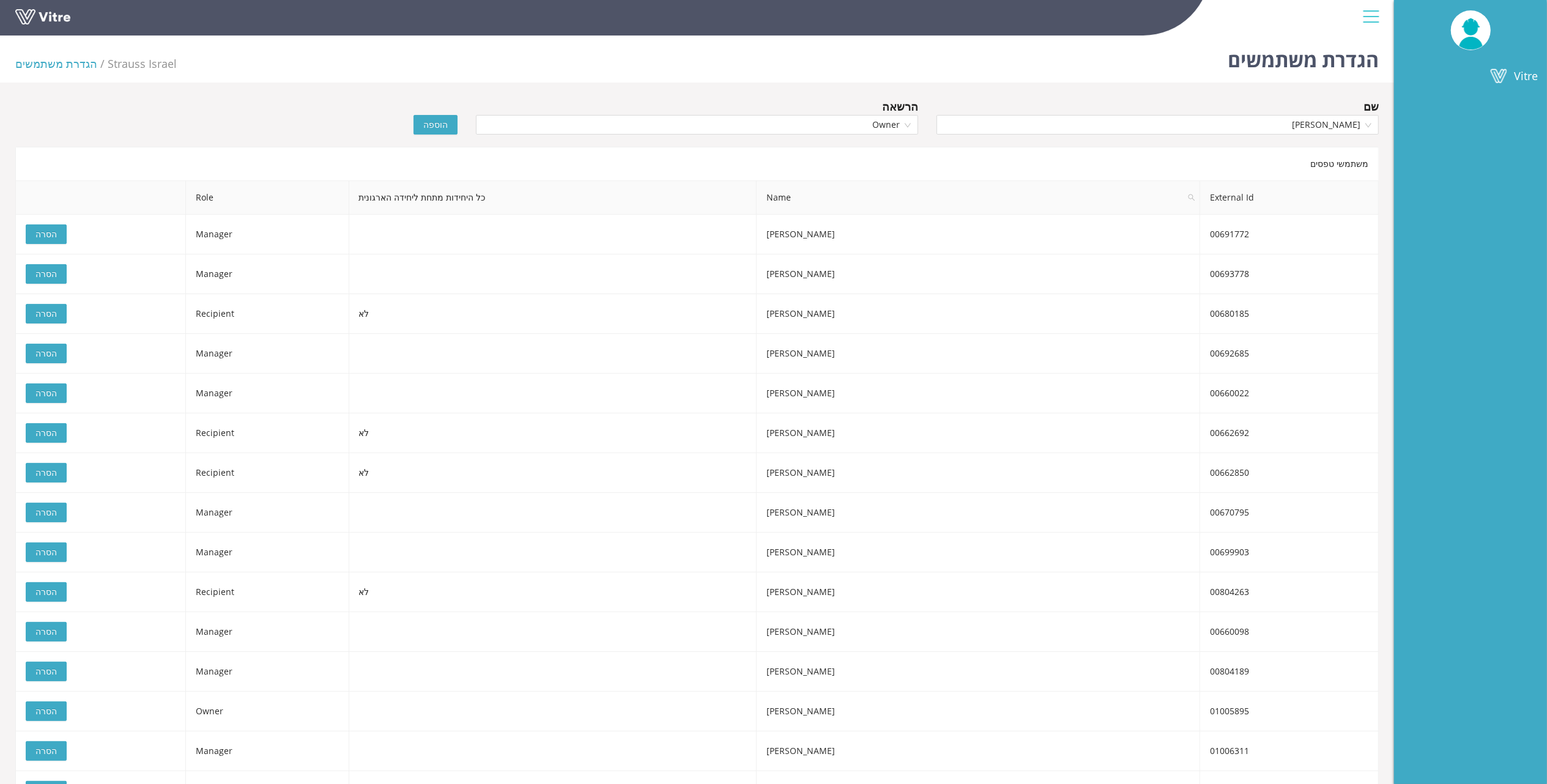
click at [1009, 69] on div "הגדרת משתמשים Strauss Israel הגדרת משתמשים" at bounding box center [697, 57] width 1394 height 52
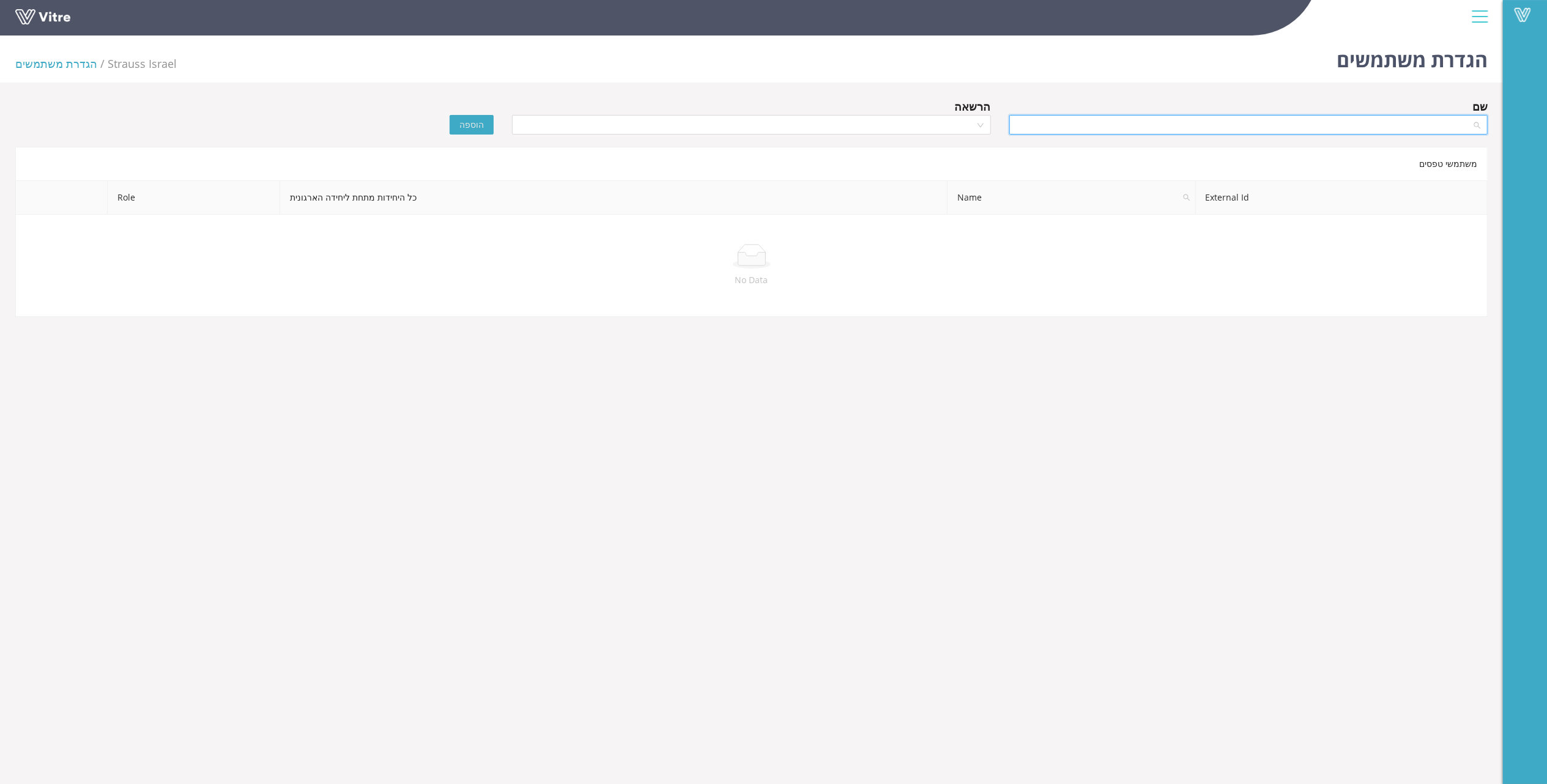
click at [1356, 132] on input "search" at bounding box center [1244, 124] width 455 height 18
type input "N"
type input "[PERSON_NAME]"
click at [1445, 190] on div "[PERSON_NAME]" at bounding box center [1247, 188] width 464 height 13
click at [953, 133] on input "search" at bounding box center [747, 124] width 455 height 18
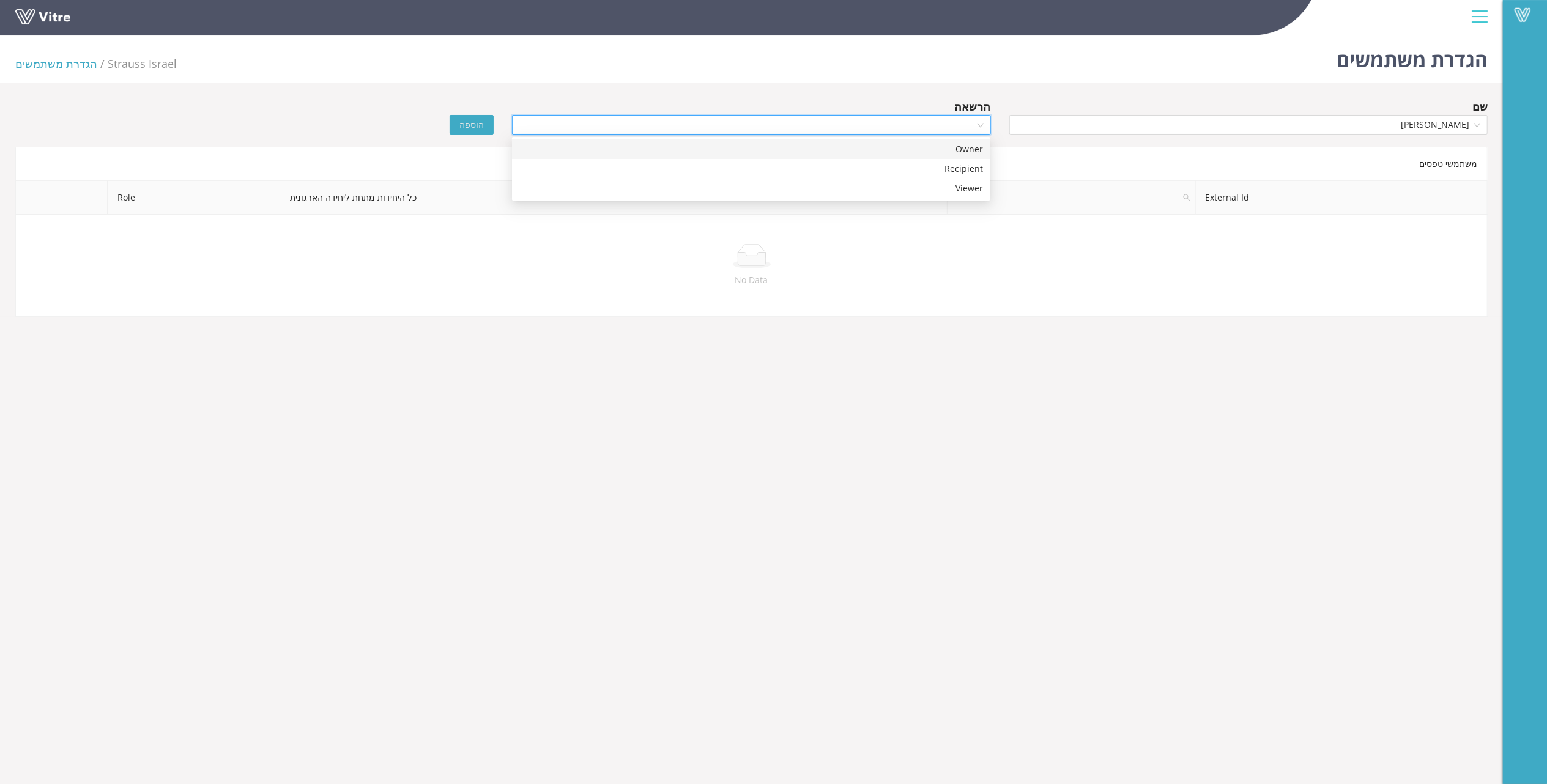
click at [970, 152] on div "Owner" at bounding box center [751, 149] width 464 height 13
click at [471, 128] on span "הוספה" at bounding box center [471, 124] width 25 height 13
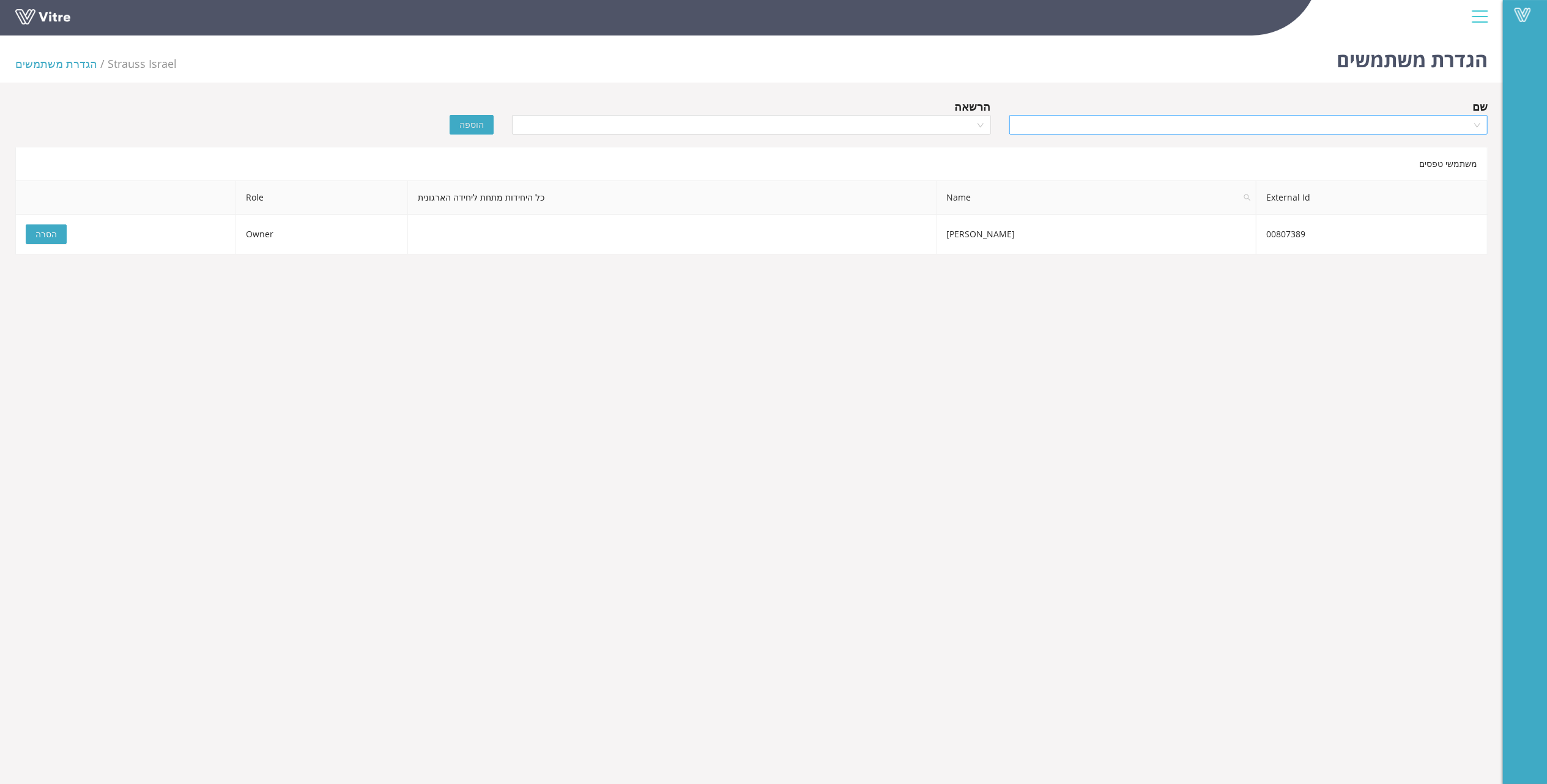
click at [1353, 126] on input "search" at bounding box center [1244, 124] width 455 height 18
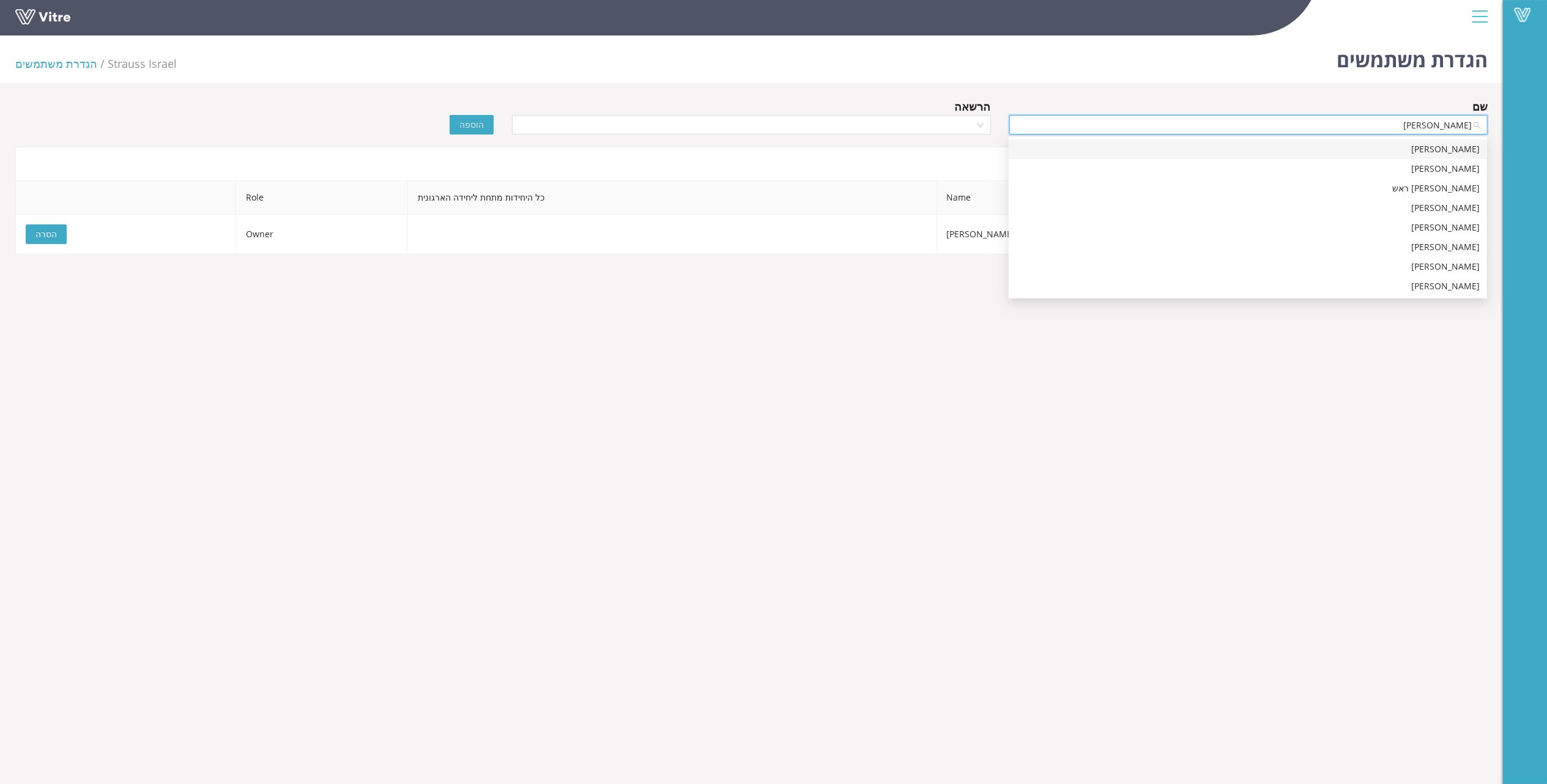
type input "מאיר ב"
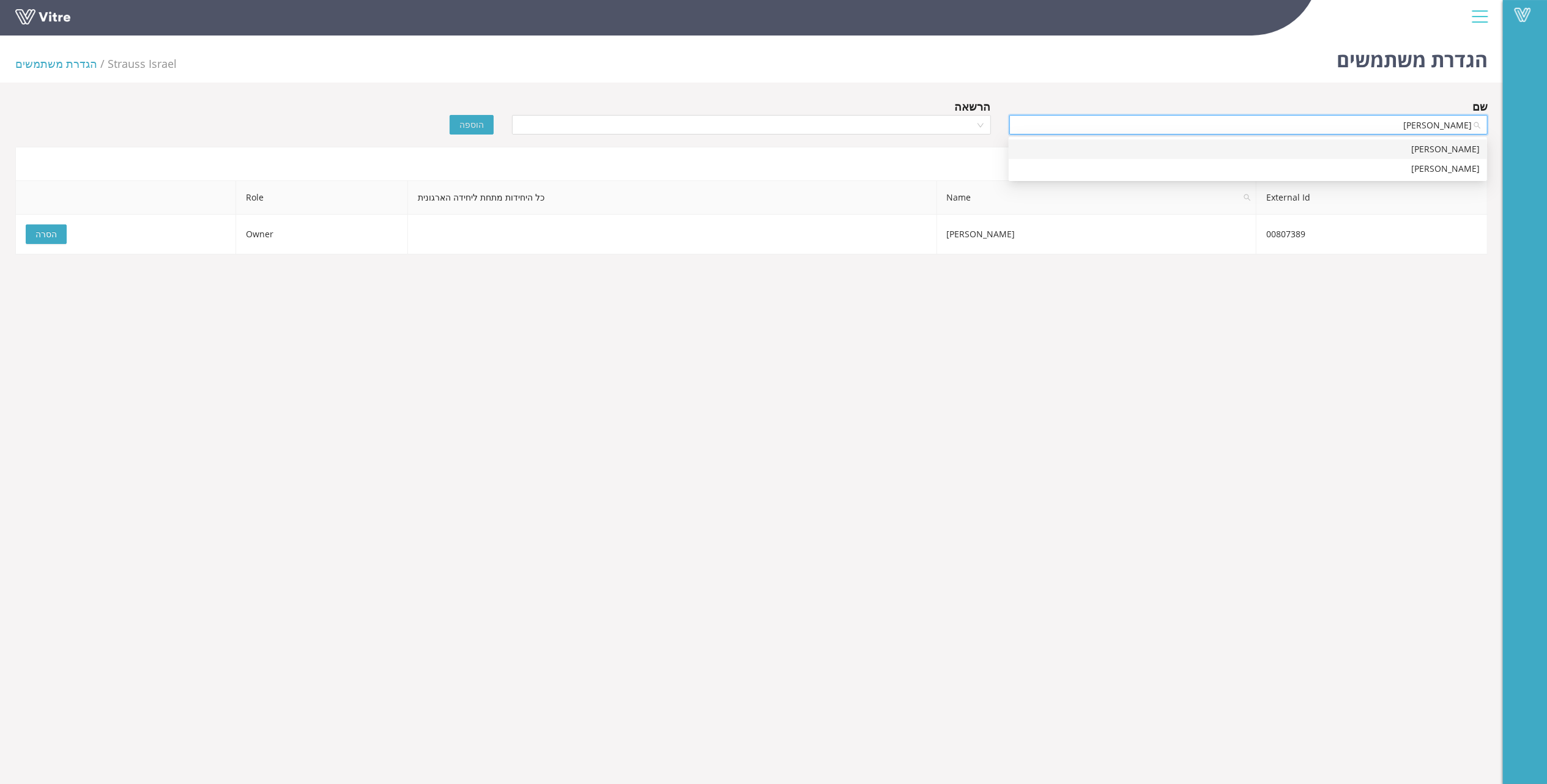
click at [1449, 145] on div "מאיר בן שבת" at bounding box center [1247, 149] width 464 height 13
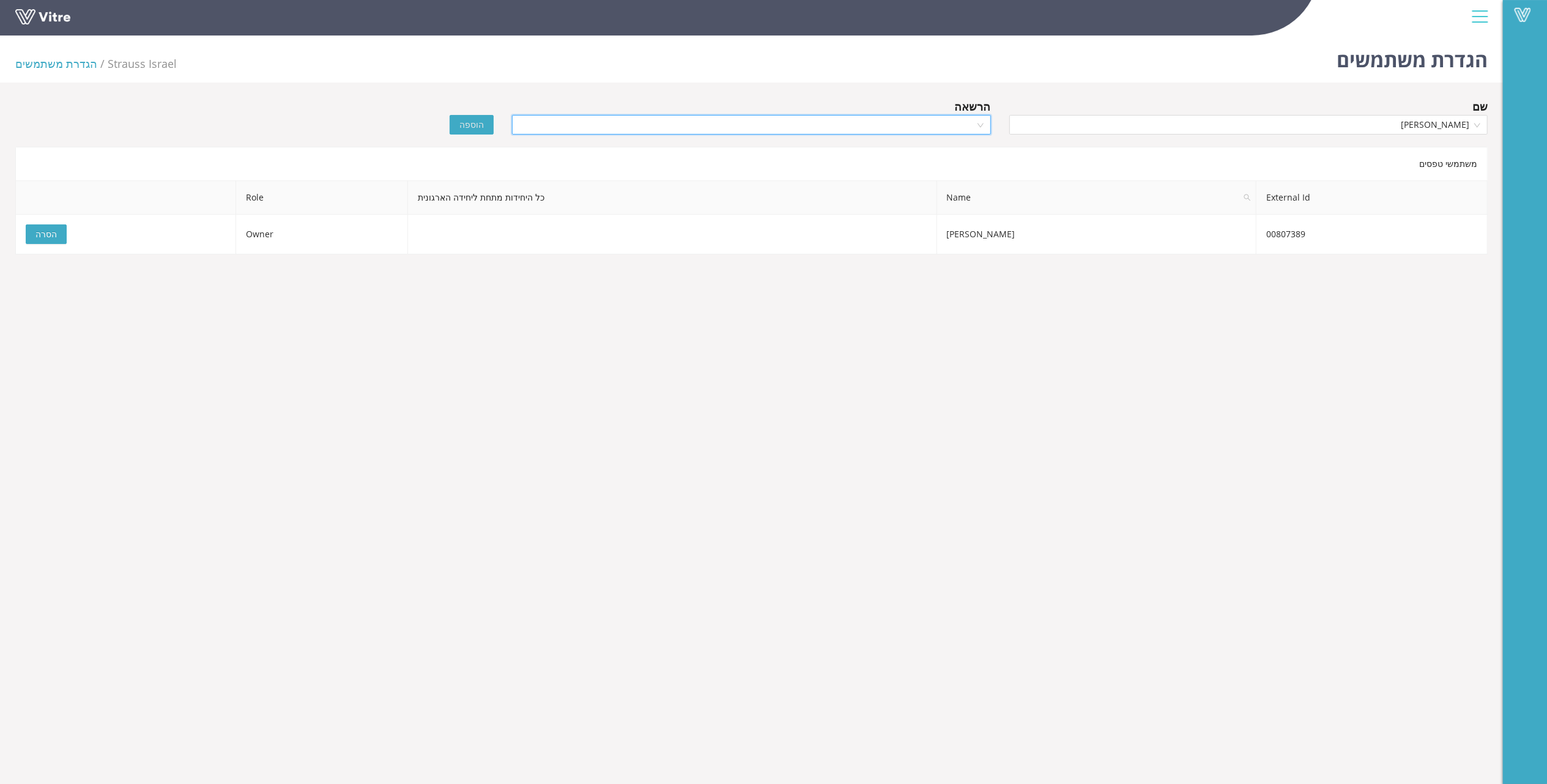
click at [919, 116] on input "search" at bounding box center [747, 124] width 455 height 18
click at [940, 153] on div "Owner" at bounding box center [751, 149] width 464 height 13
click at [458, 122] on button "הוספה" at bounding box center [472, 124] width 44 height 20
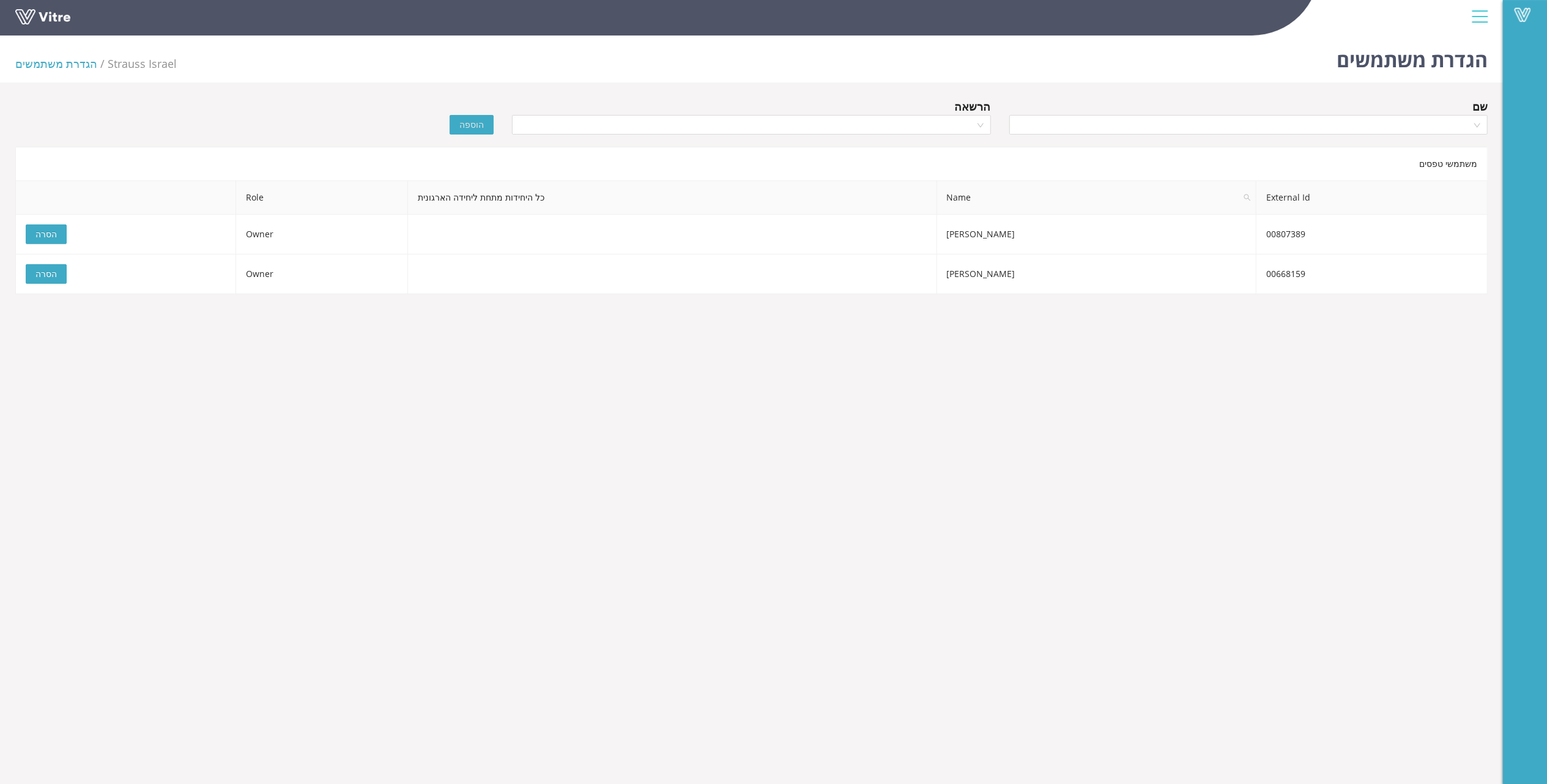
click at [904, 525] on body "Vitre הגדרת משתמשים Strauss Israel הגדרת משתמשים שם הרשאה הוספה משתמשי טפסים Ex…" at bounding box center [773, 423] width 1547 height 784
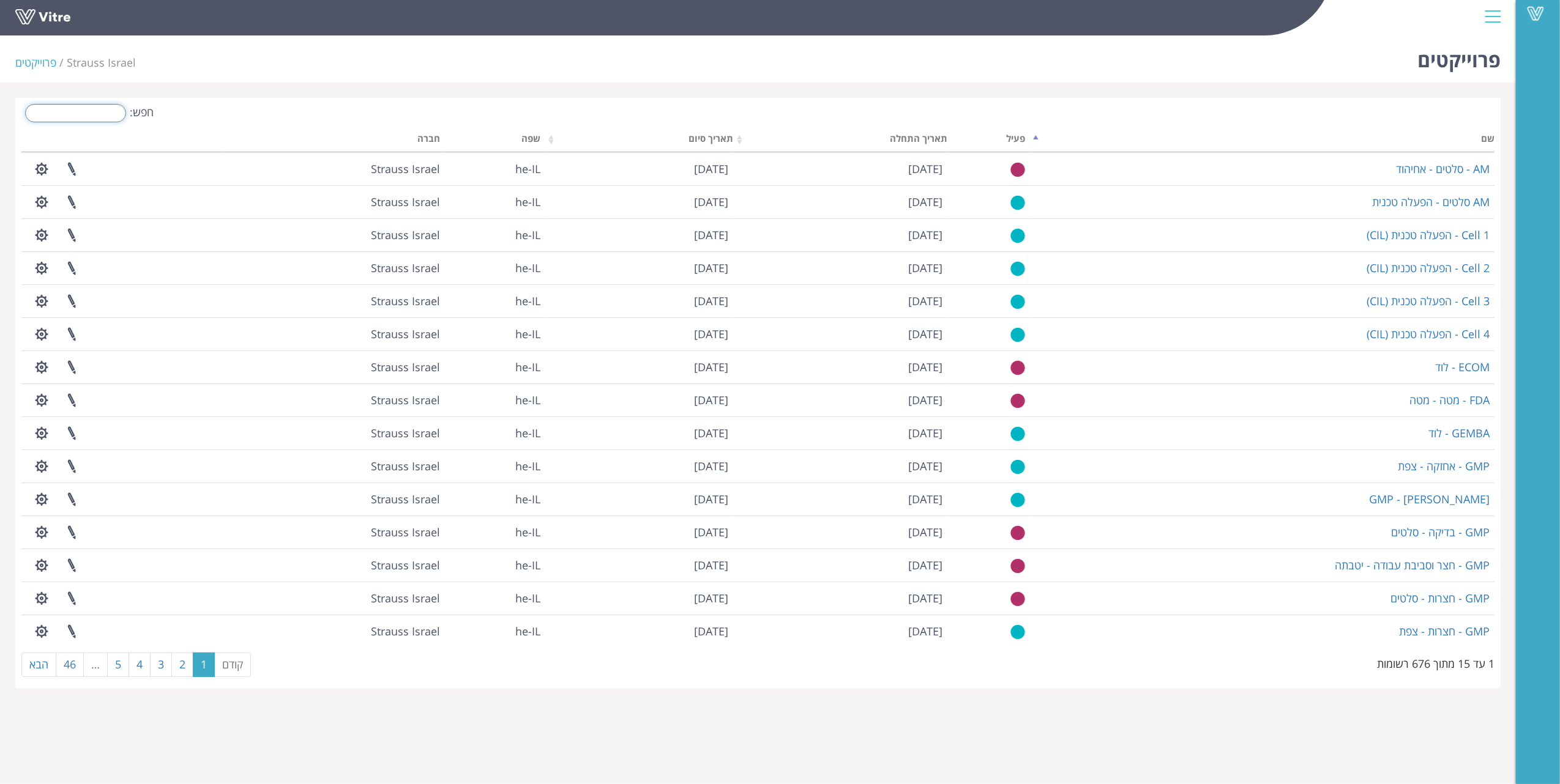
click at [92, 115] on input "חפש:" at bounding box center [76, 113] width 101 height 18
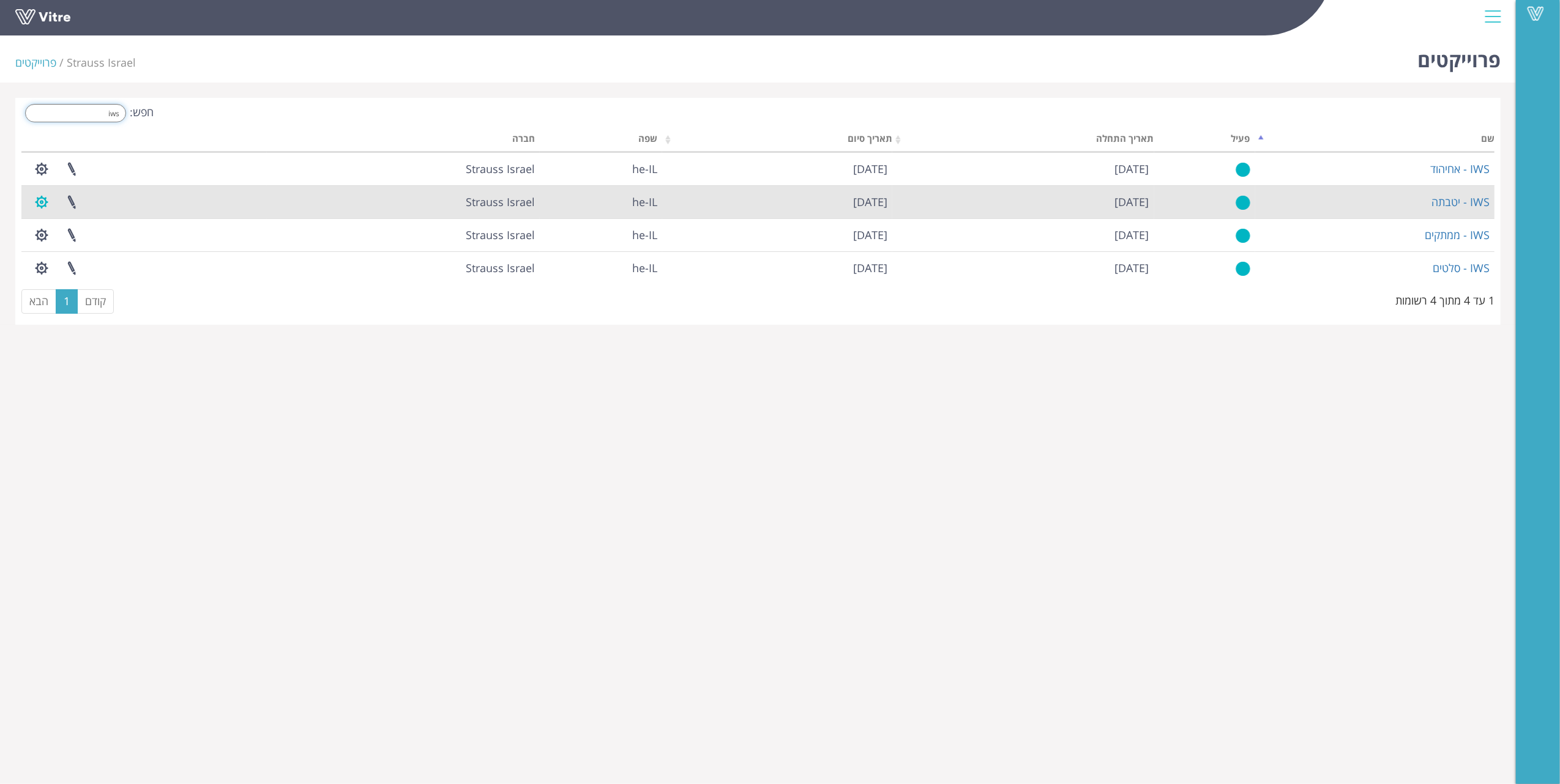
type input "iws"
click at [47, 201] on button "button" at bounding box center [41, 202] width 31 height 32
click at [66, 251] on link "ניהול הרשאות בפרוייקט" at bounding box center [79, 247] width 104 height 16
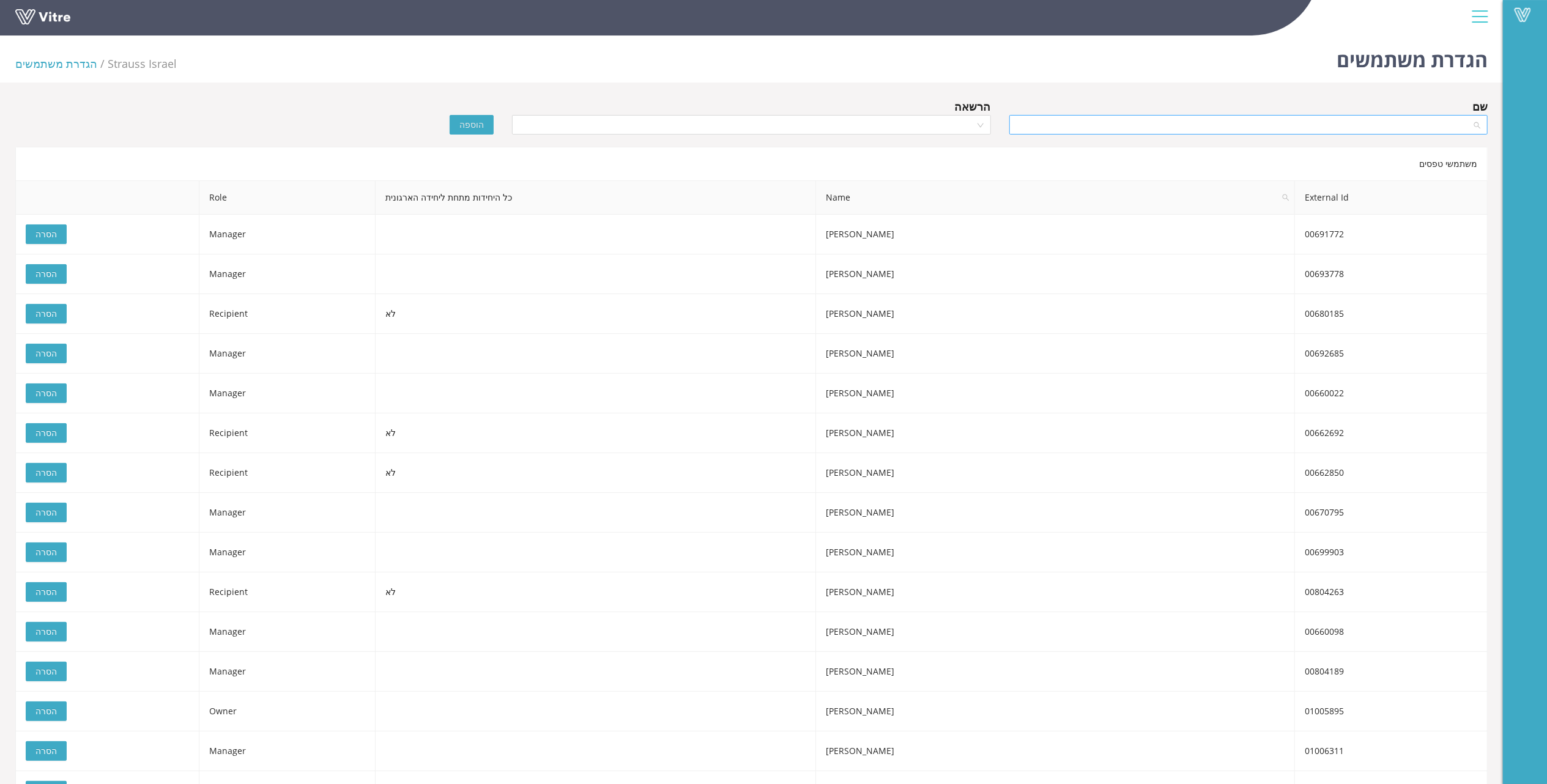
click at [1149, 123] on input "search" at bounding box center [1244, 124] width 455 height 18
type input "n"
type input "[PERSON_NAME]"
click at [1462, 167] on div "[PERSON_NAME]" at bounding box center [1247, 168] width 464 height 13
click at [913, 120] on input "search" at bounding box center [747, 124] width 455 height 18
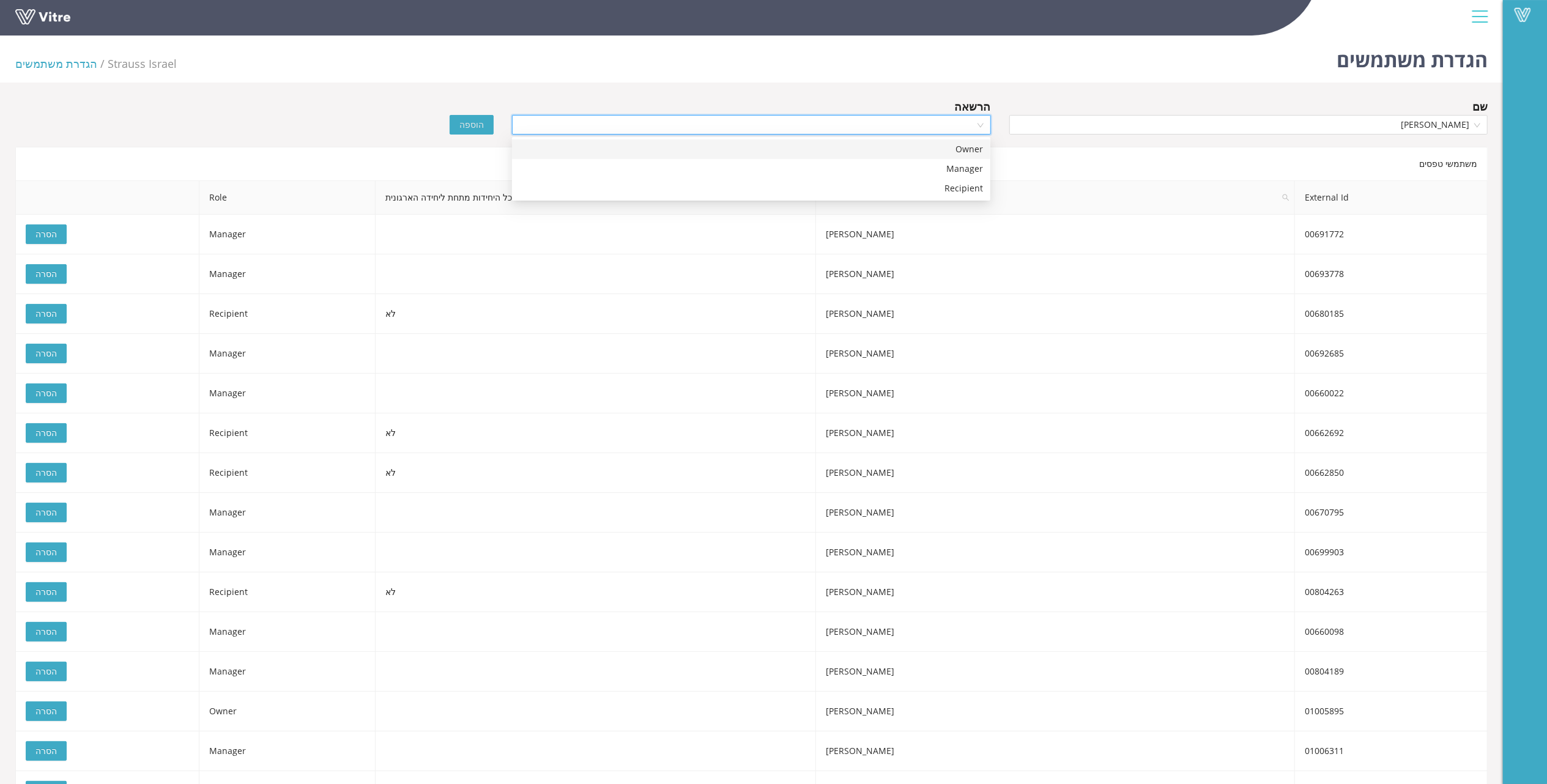
click at [945, 148] on div "Owner" at bounding box center [751, 149] width 464 height 13
click at [475, 129] on span "הוספה" at bounding box center [471, 124] width 25 height 13
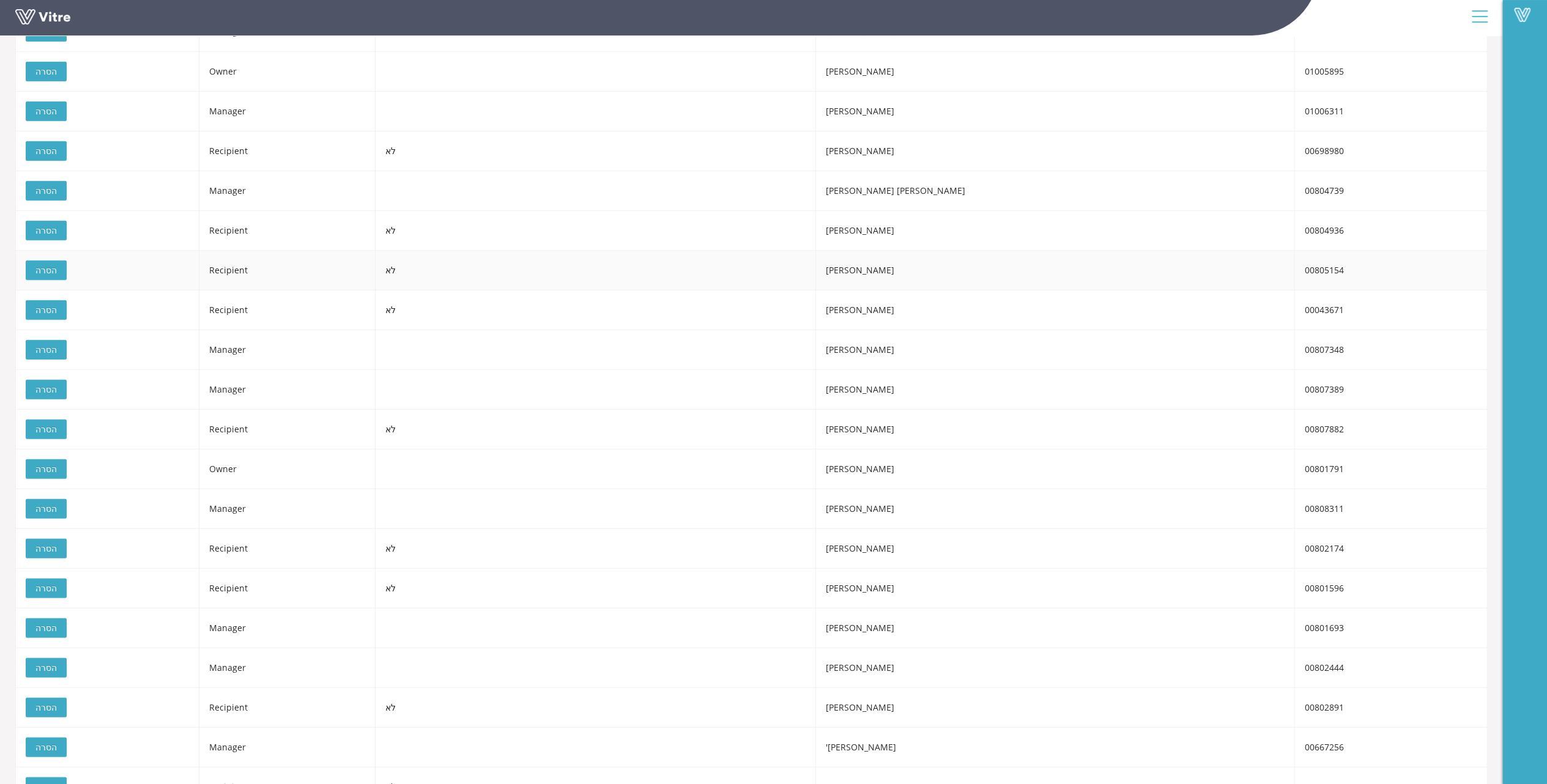
scroll to position [749, 0]
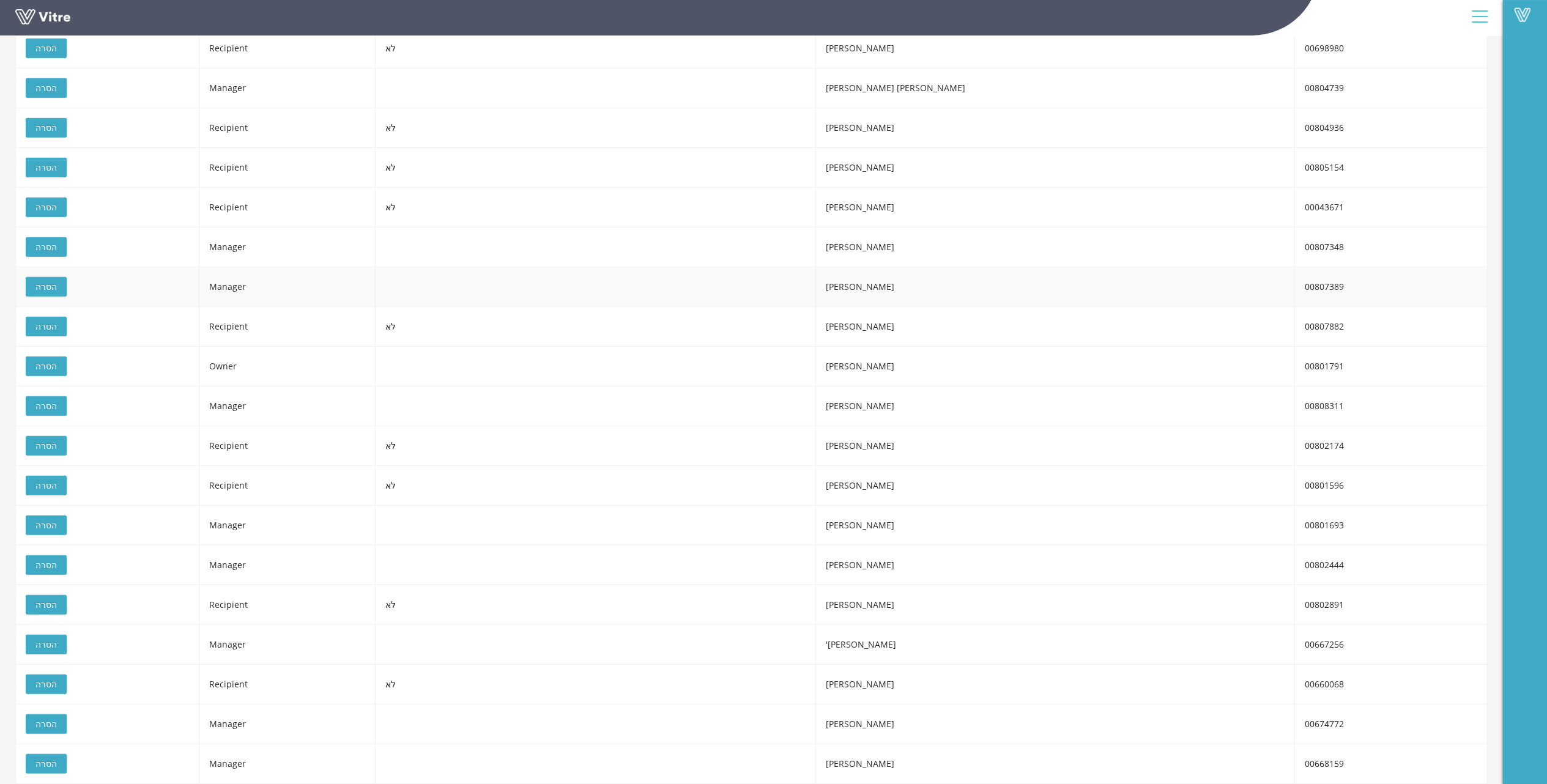
click at [51, 288] on span "הסרה" at bounding box center [46, 286] width 21 height 13
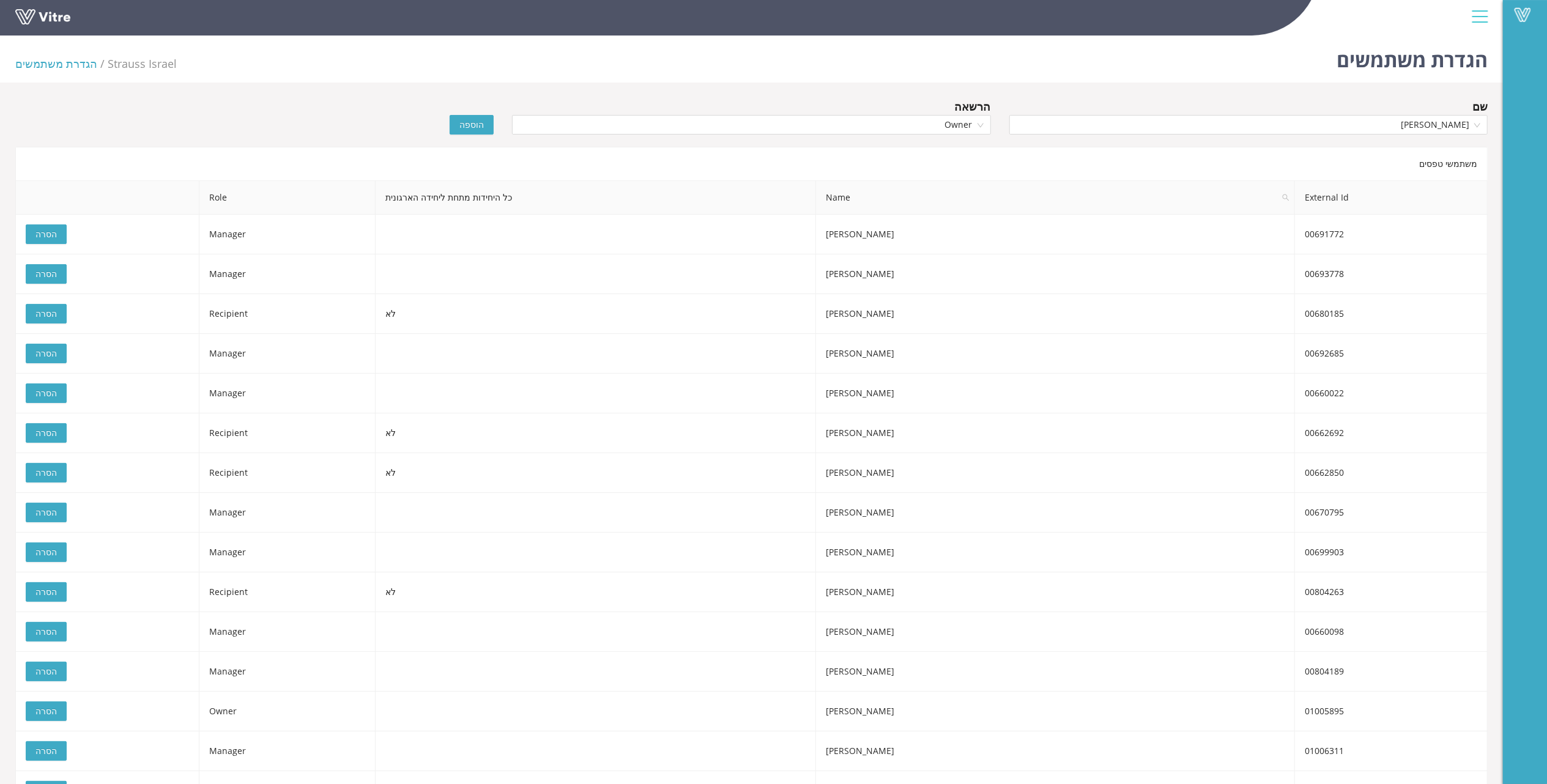
click at [470, 129] on span "הוספה" at bounding box center [471, 124] width 25 height 13
click at [315, 98] on div "הוספה" at bounding box center [379, 116] width 248 height 36
